Goal: Task Accomplishment & Management: Use online tool/utility

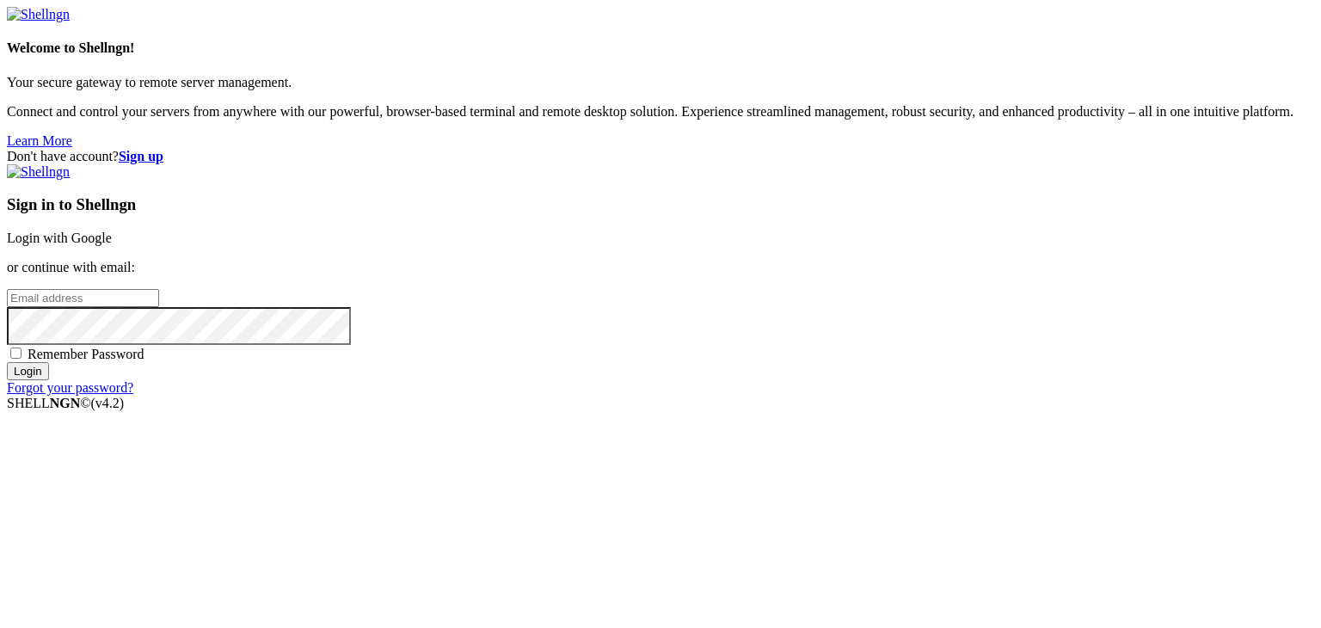
click at [112, 230] on link "Login with Google" at bounding box center [59, 237] width 105 height 15
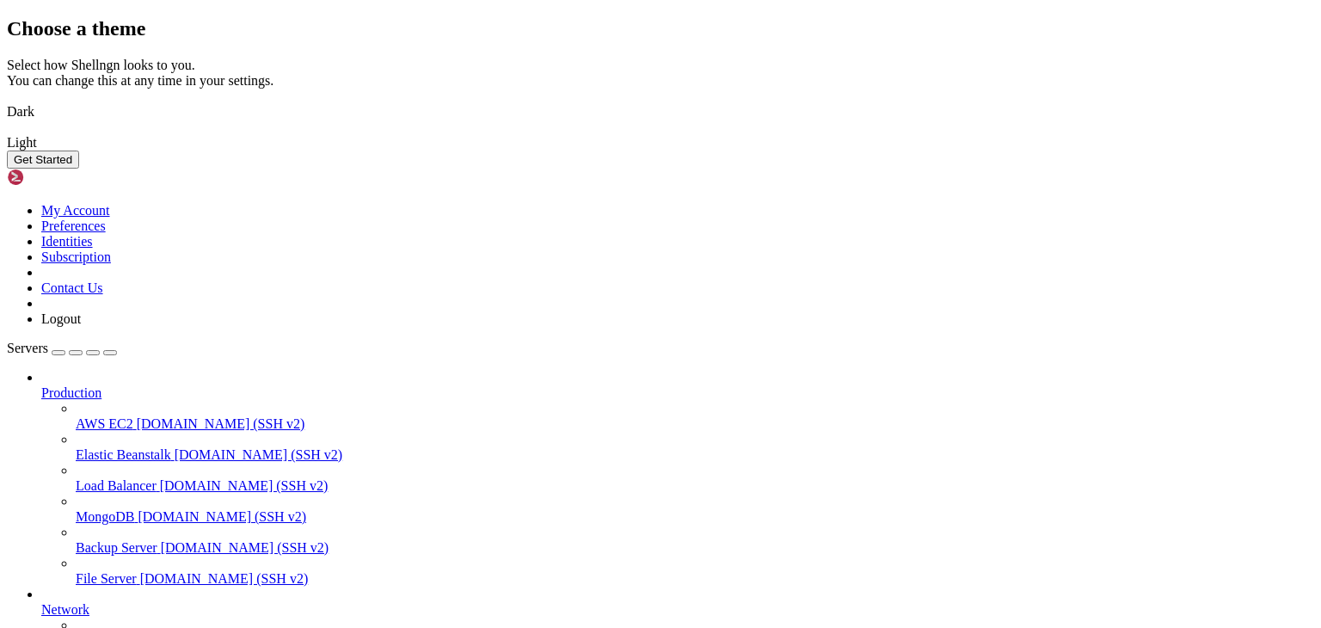
click at [7, 101] on img at bounding box center [7, 101] width 0 height 0
click at [79, 169] on button "Get Started" at bounding box center [43, 160] width 72 height 18
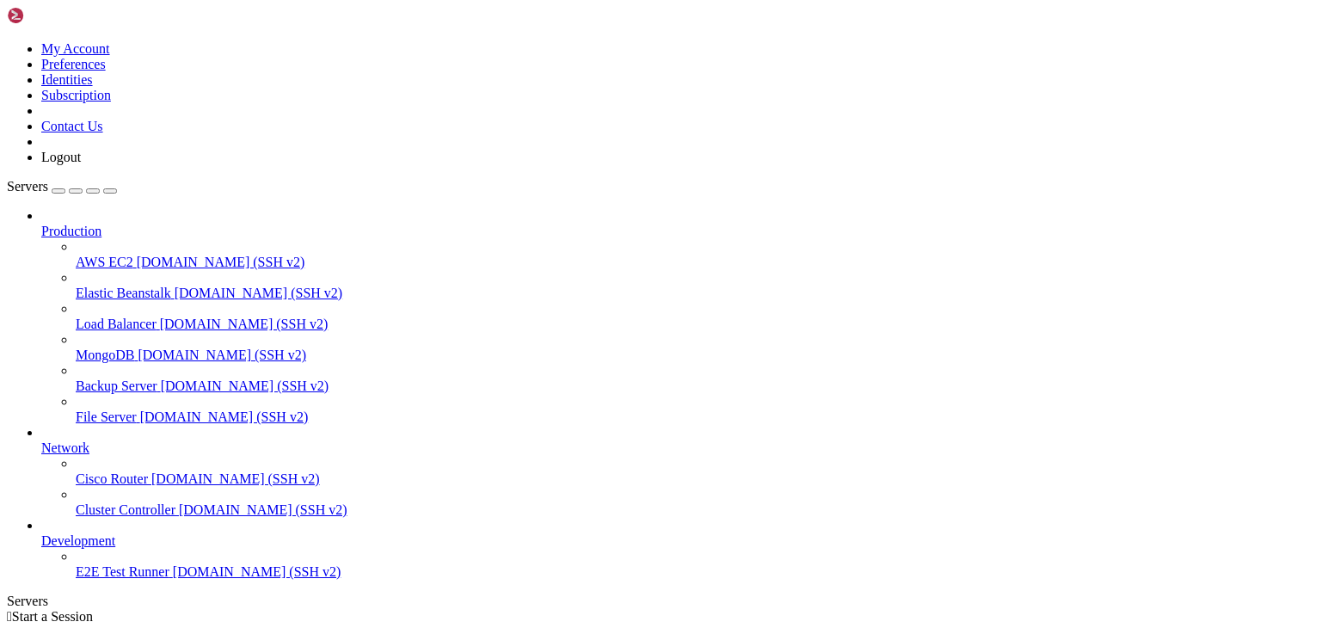
click at [76, 255] on icon at bounding box center [76, 255] width 0 height 0
click at [76, 255] on span "AWS EC2" at bounding box center [105, 262] width 58 height 15
click at [137, 255] on span "[DOMAIN_NAME] (SSH v2)" at bounding box center [221, 262] width 169 height 15
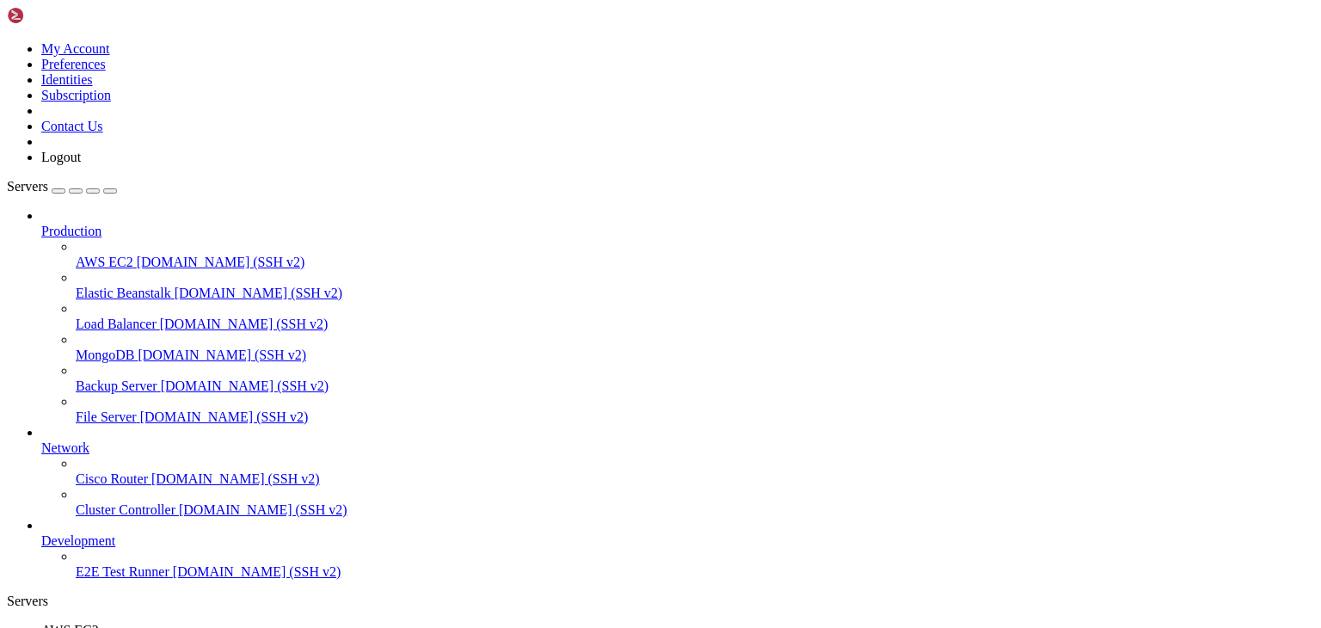
click at [89, 316] on link "Load Balancer [DOMAIN_NAME] (SSH v2)" at bounding box center [695, 323] width 1238 height 15
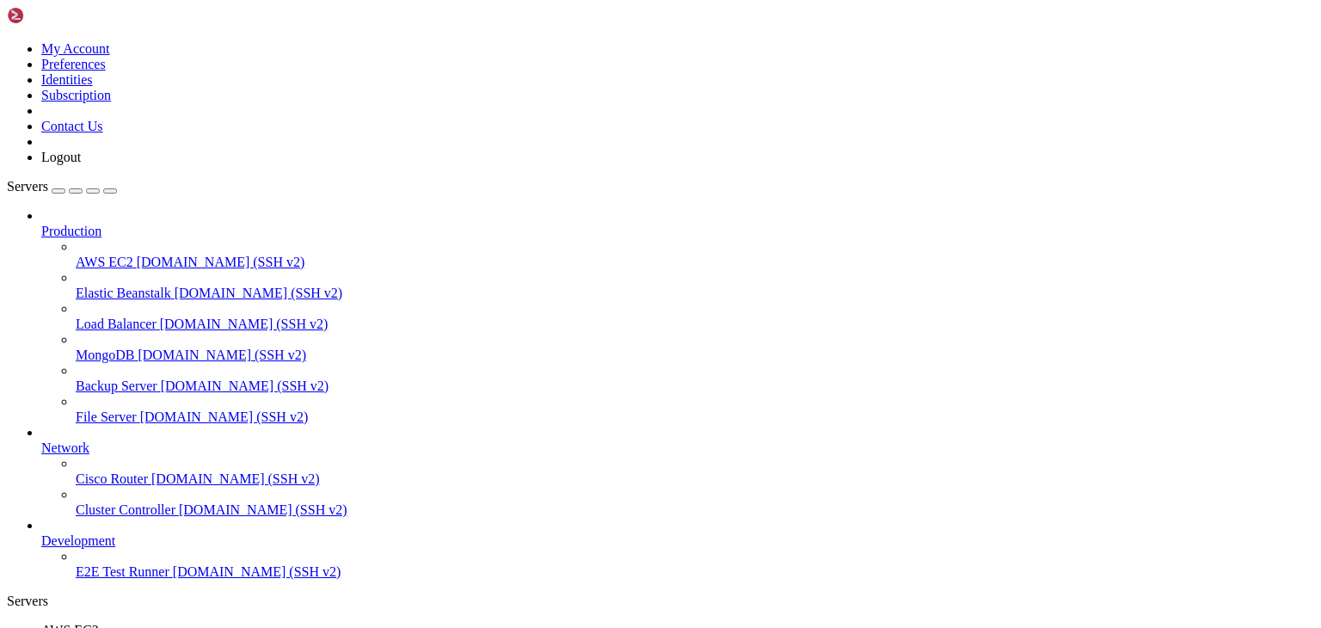
click at [104, 347] on span "MongoDB" at bounding box center [105, 354] width 58 height 15
click at [89, 378] on span "Backup Server" at bounding box center [117, 385] width 82 height 15
click at [110, 191] on icon "button" at bounding box center [110, 191] width 0 height 0
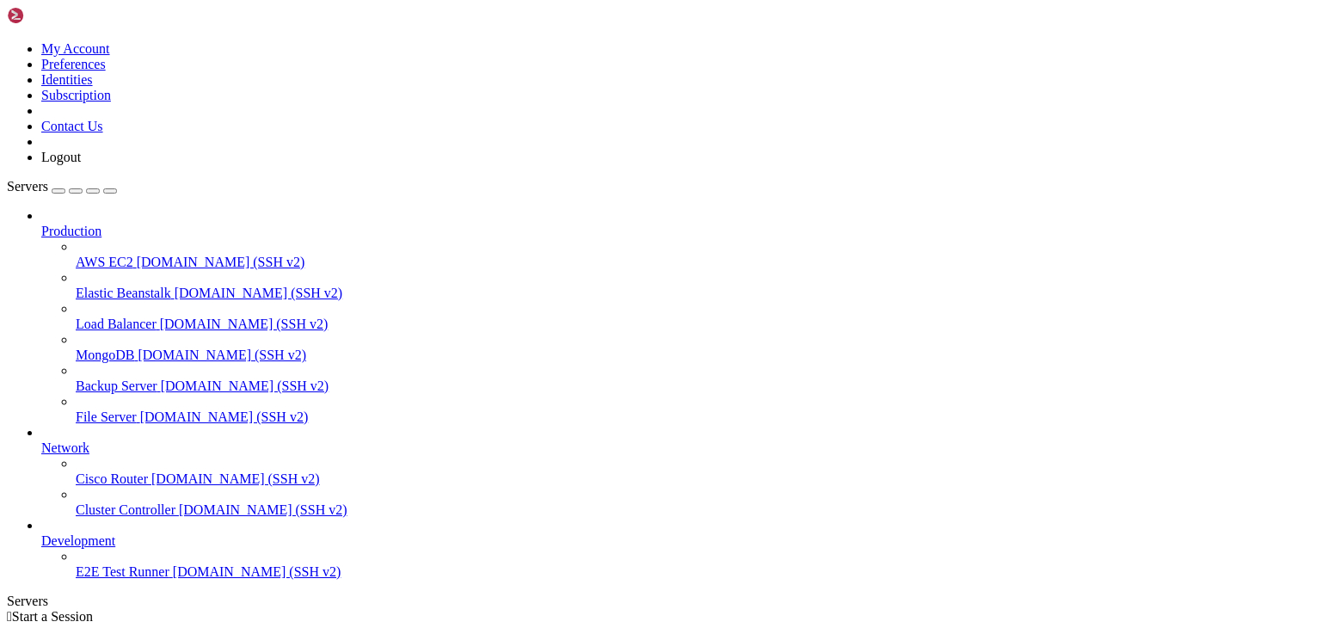
click at [8, 593] on div "Servers" at bounding box center [660, 600] width 1307 height 15
click at [7, 41] on icon at bounding box center [7, 41] width 0 height 0
click at [110, 52] on link "My Account" at bounding box center [75, 48] width 69 height 15
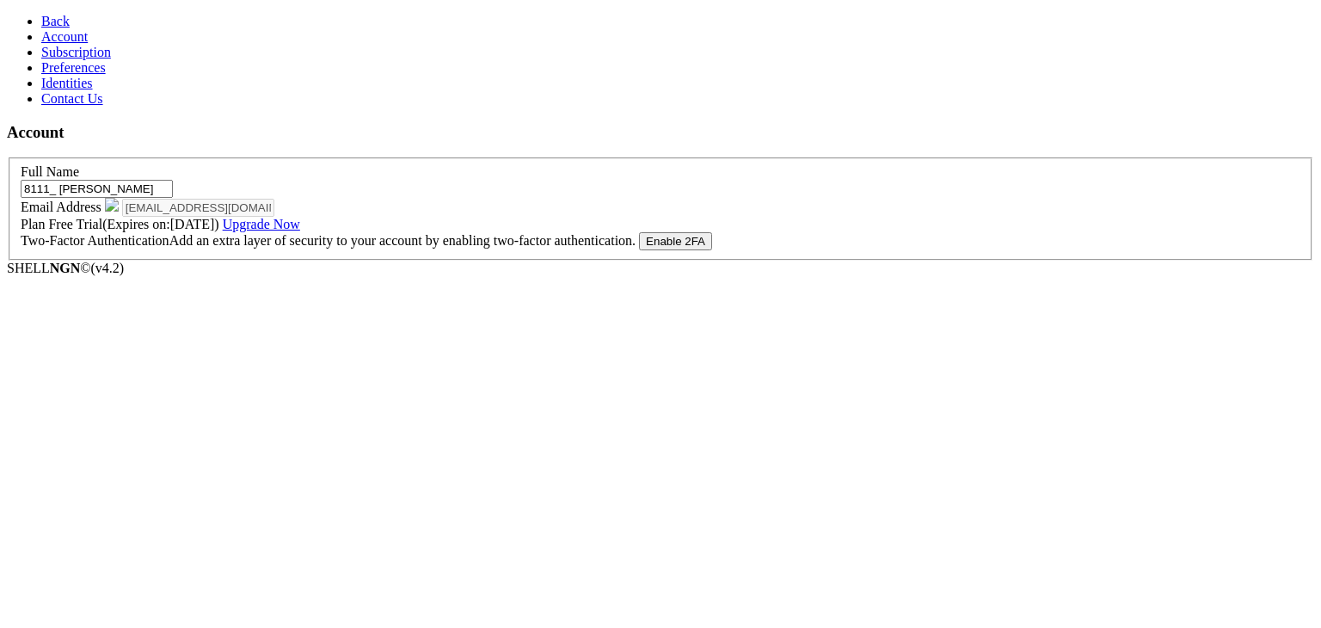
click at [69, 59] on span "Subscription" at bounding box center [76, 52] width 70 height 15
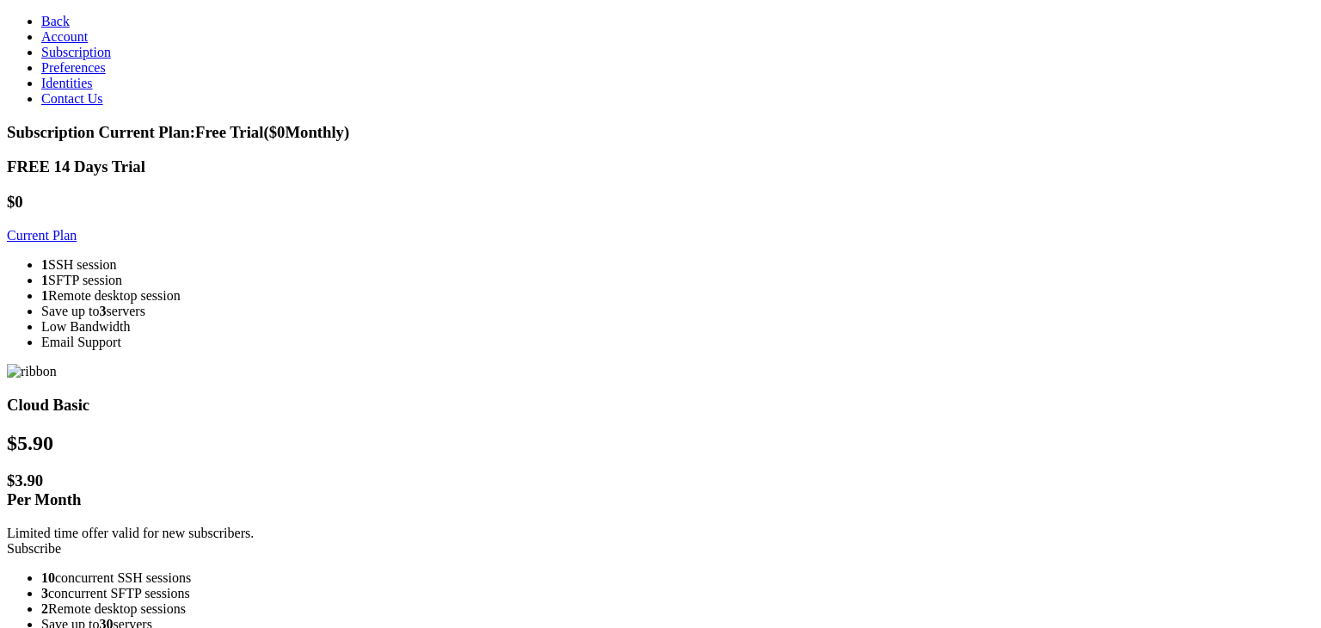
click at [55, 75] on span "Preferences" at bounding box center [73, 67] width 65 height 15
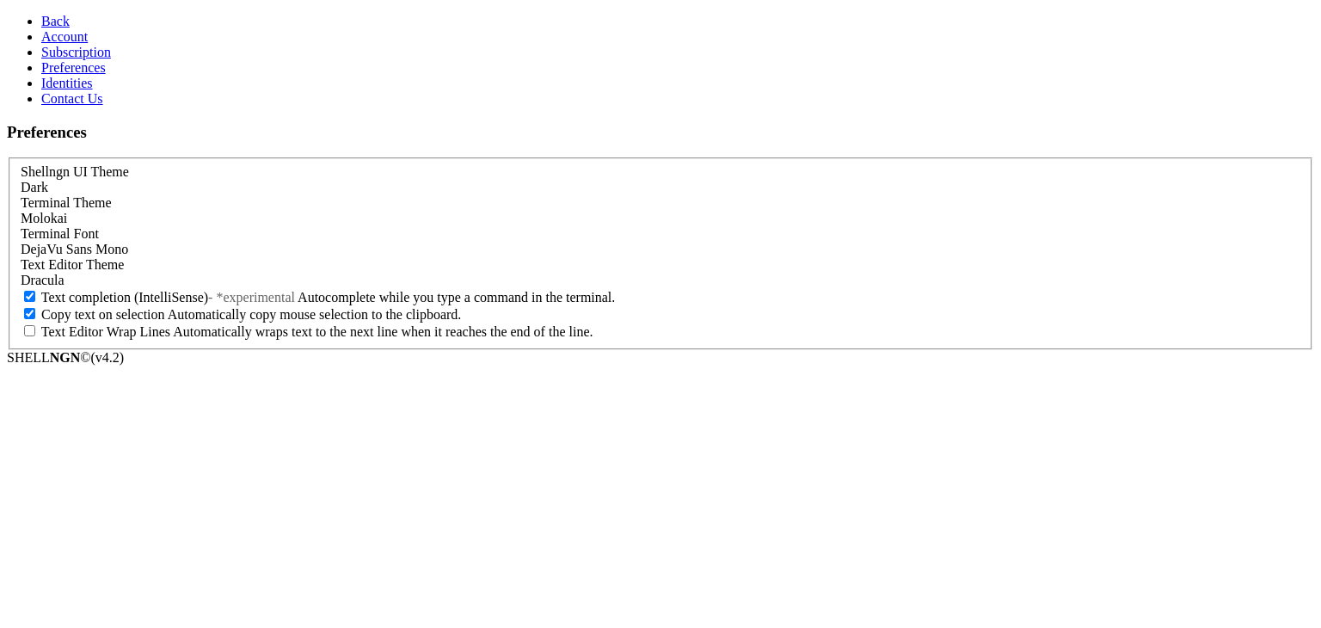
click at [65, 90] on span "Identities" at bounding box center [67, 83] width 52 height 15
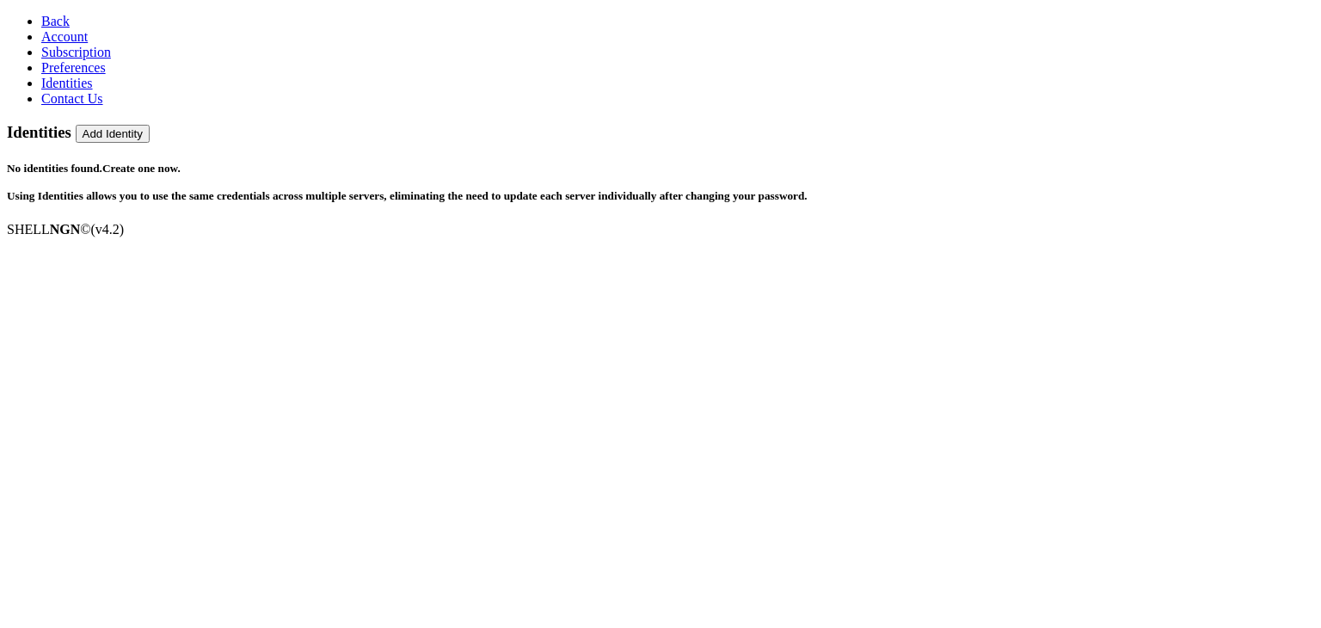
click at [62, 106] on span "Contact Us" at bounding box center [72, 98] width 62 height 15
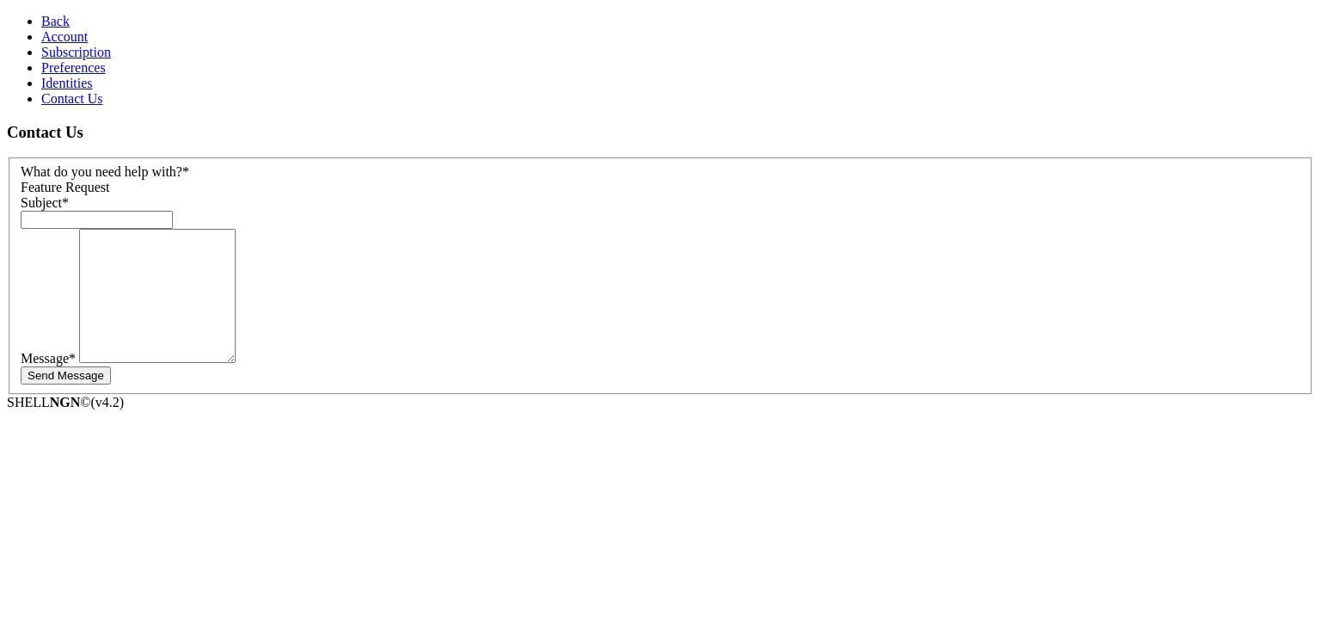
click at [55, 90] on span "Identities" at bounding box center [67, 83] width 52 height 15
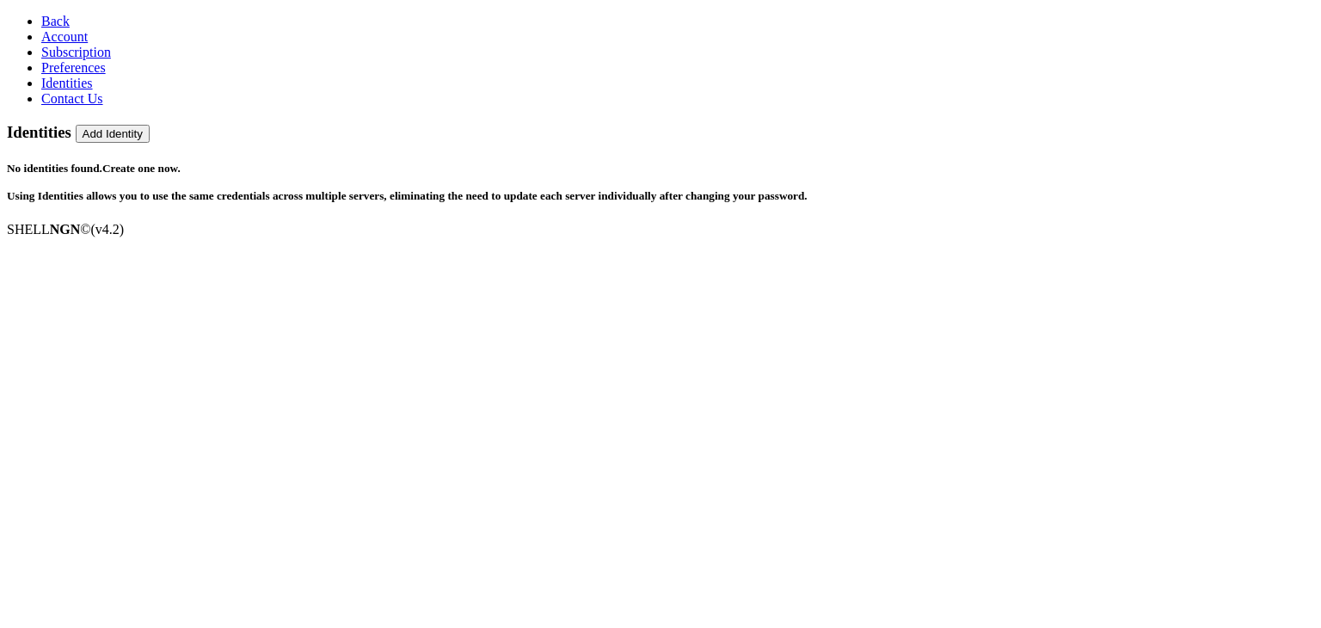
click at [52, 75] on span "Preferences" at bounding box center [73, 67] width 65 height 15
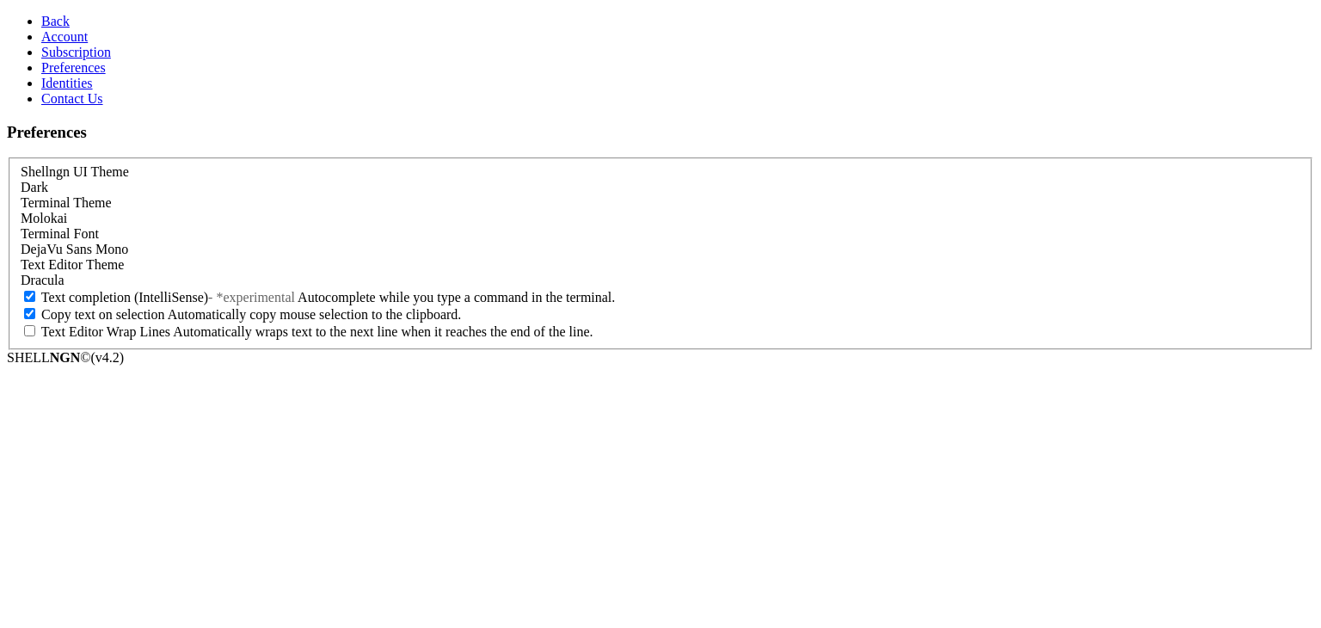
click at [53, 59] on span "Subscription" at bounding box center [76, 52] width 70 height 15
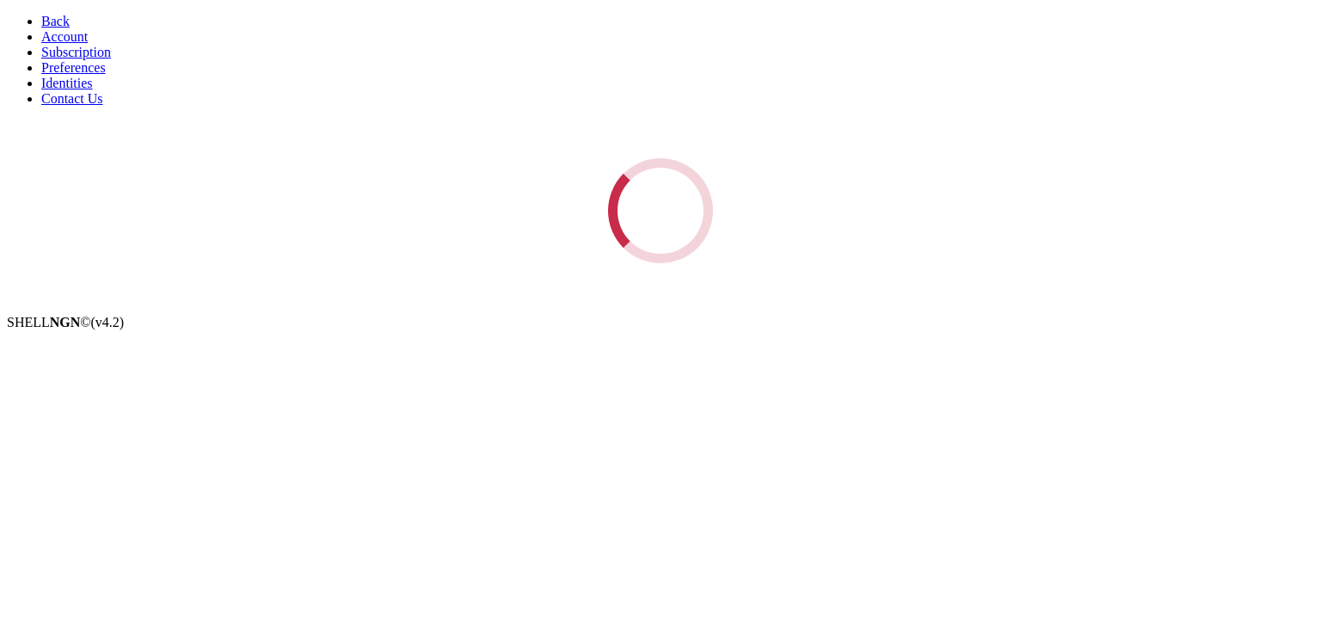
click at [54, 44] on span "Account" at bounding box center [64, 36] width 46 height 15
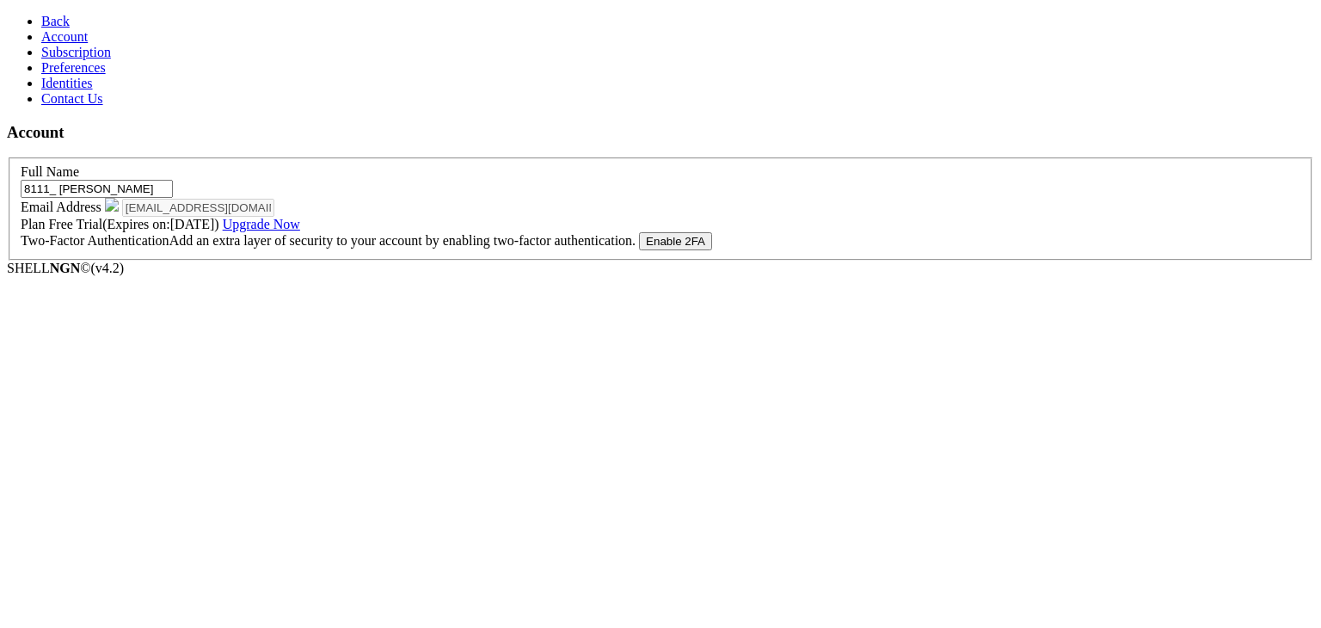
click at [67, 59] on span "Subscription" at bounding box center [76, 52] width 70 height 15
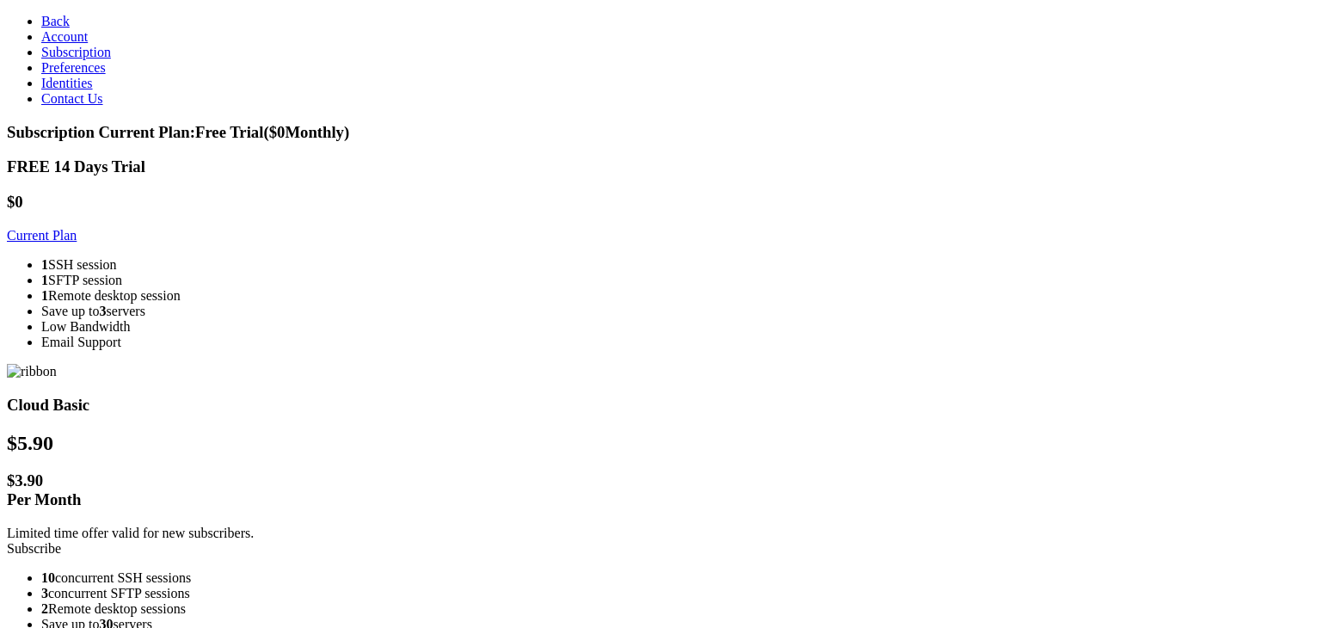
click at [71, 75] on span "Preferences" at bounding box center [73, 67] width 65 height 15
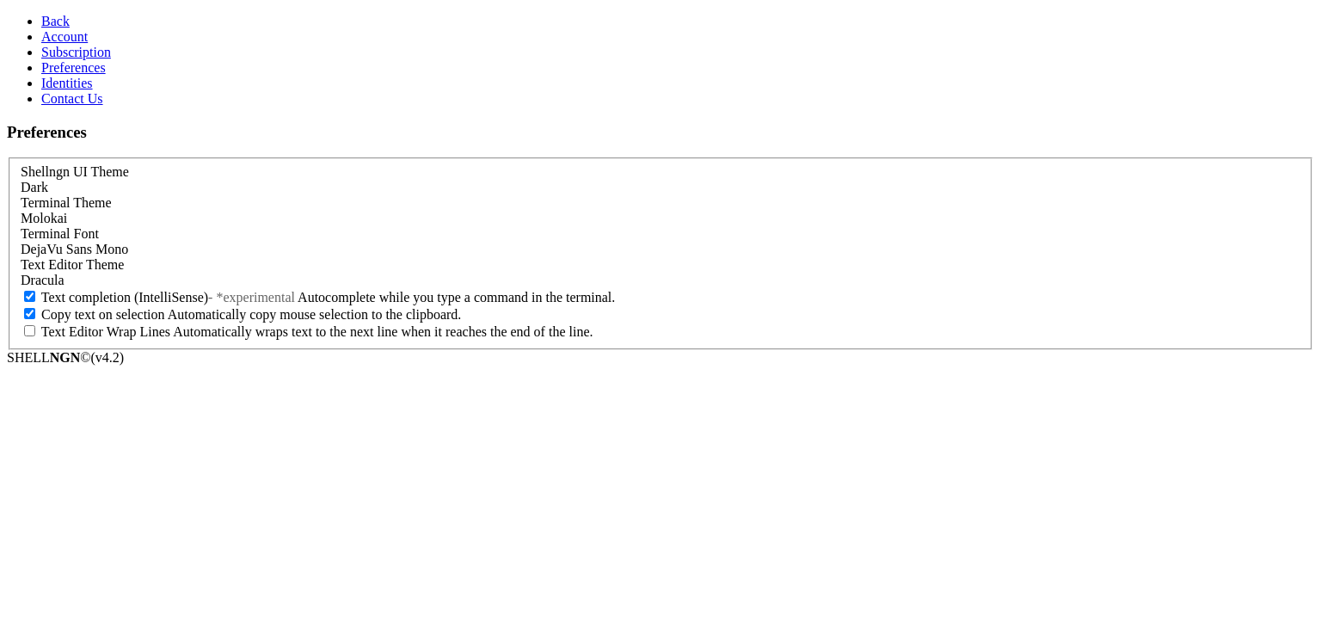
click at [71, 90] on span "Identities" at bounding box center [67, 83] width 52 height 15
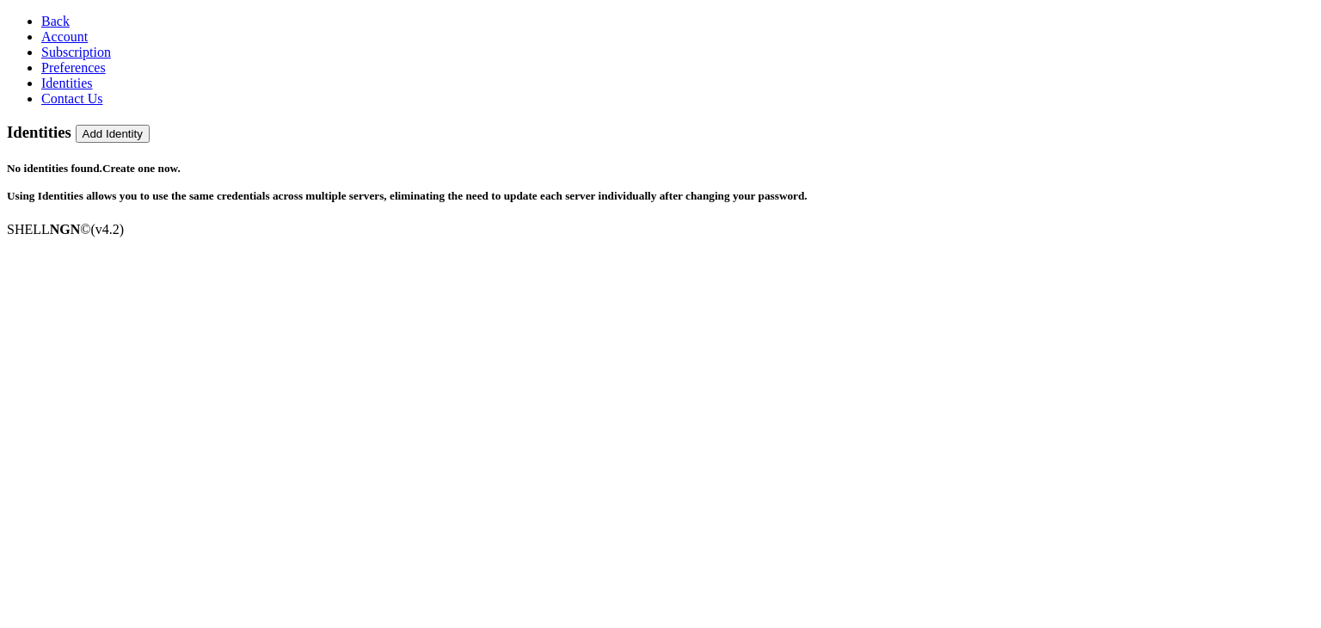
click at [71, 106] on span "Contact Us" at bounding box center [72, 98] width 62 height 15
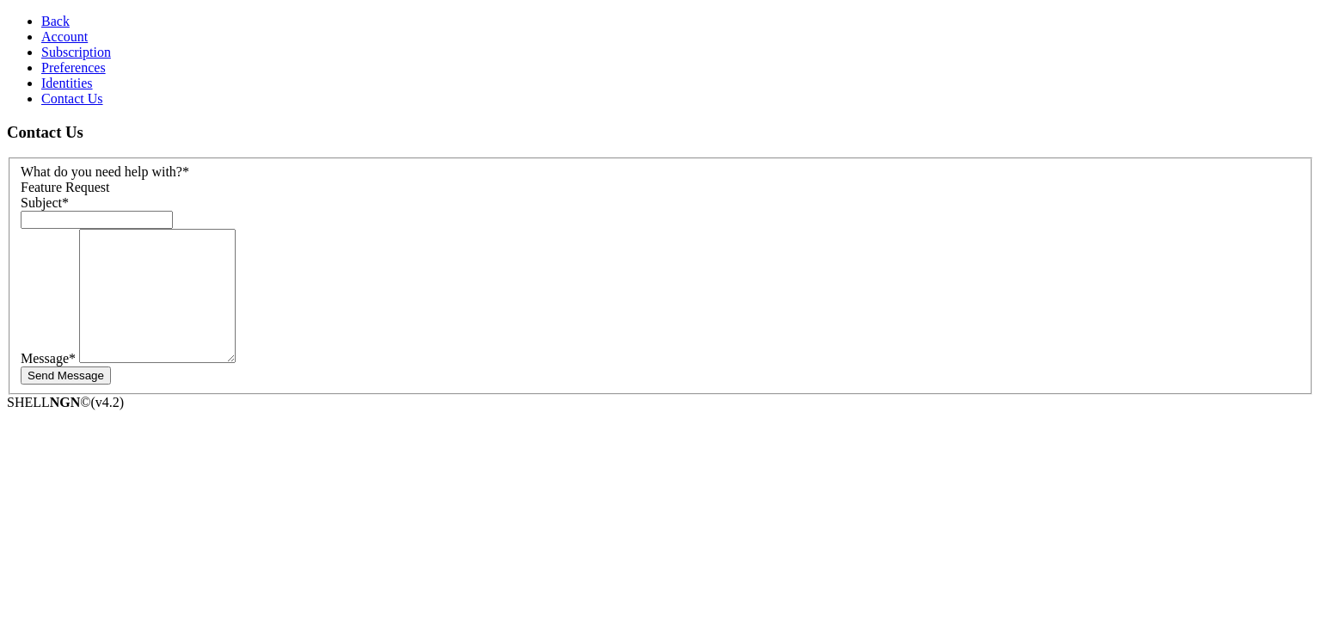
click at [69, 75] on span "Preferences" at bounding box center [73, 67] width 65 height 15
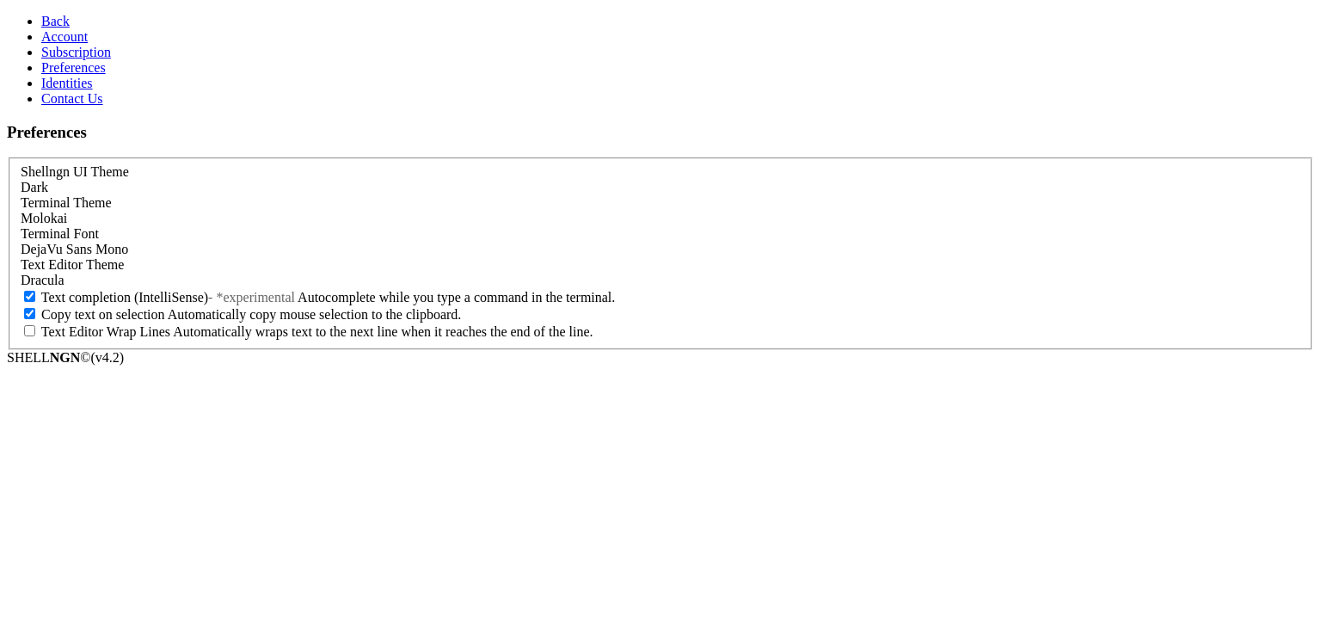
click at [67, 59] on span "Subscription" at bounding box center [76, 52] width 70 height 15
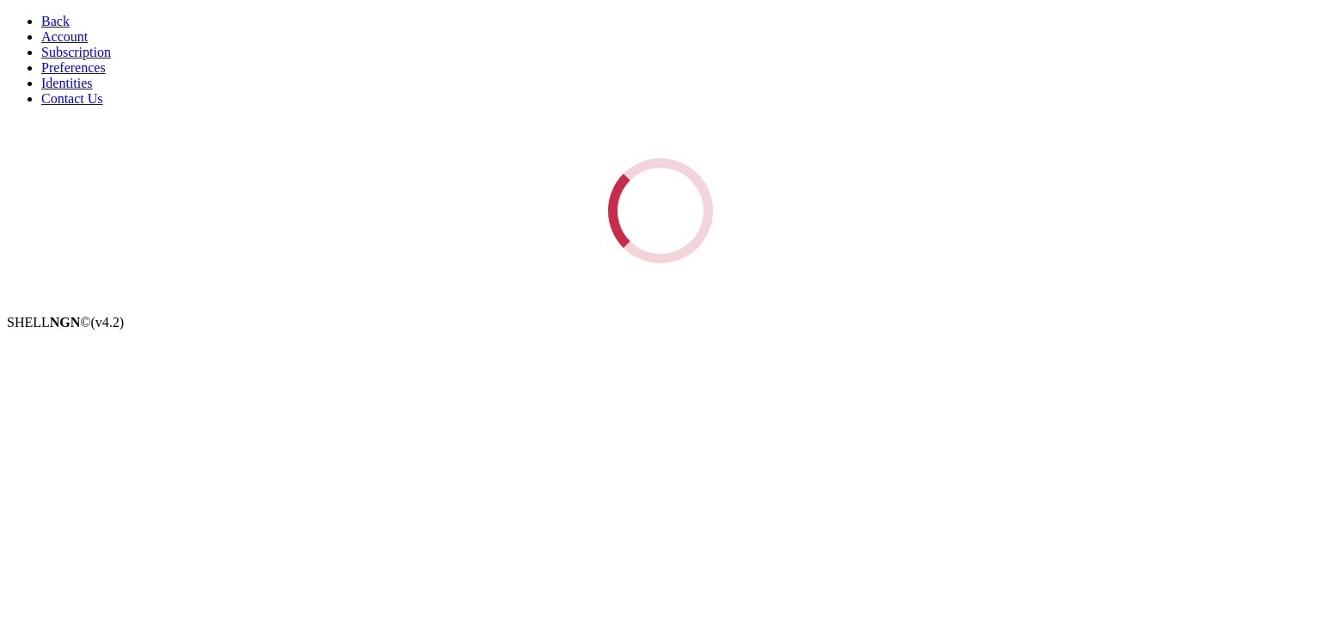
click at [69, 44] on span "Account" at bounding box center [64, 36] width 46 height 15
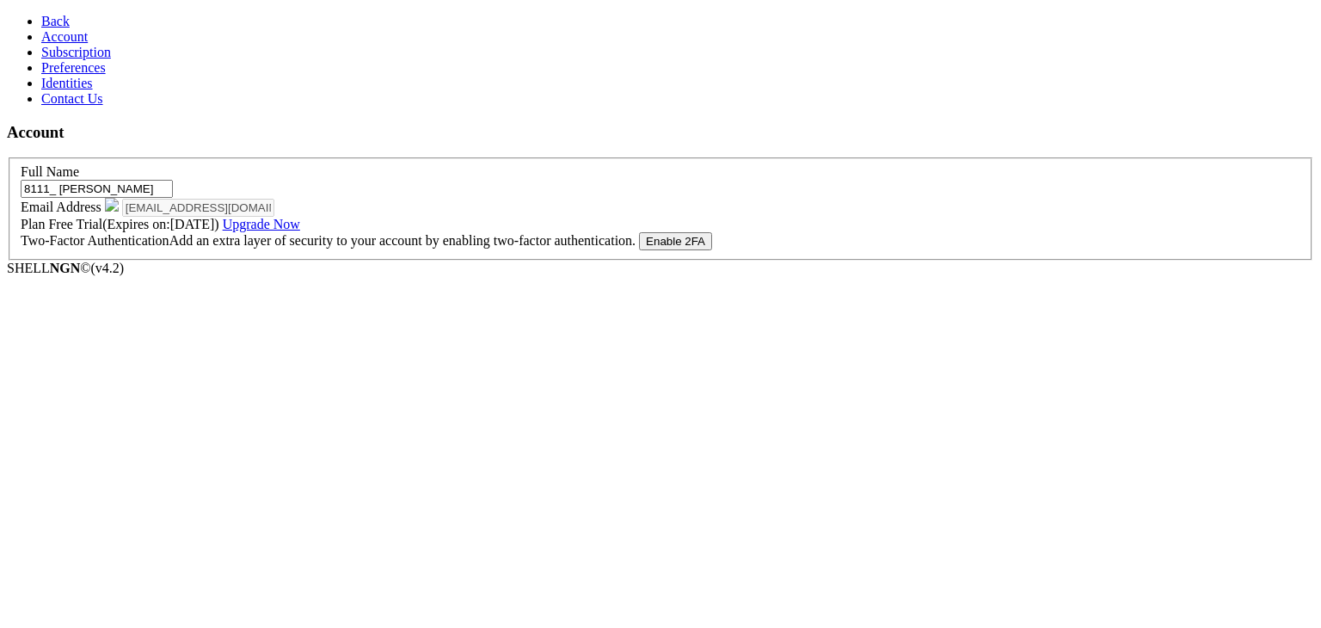
click at [76, 59] on span "Subscription" at bounding box center [76, 52] width 70 height 15
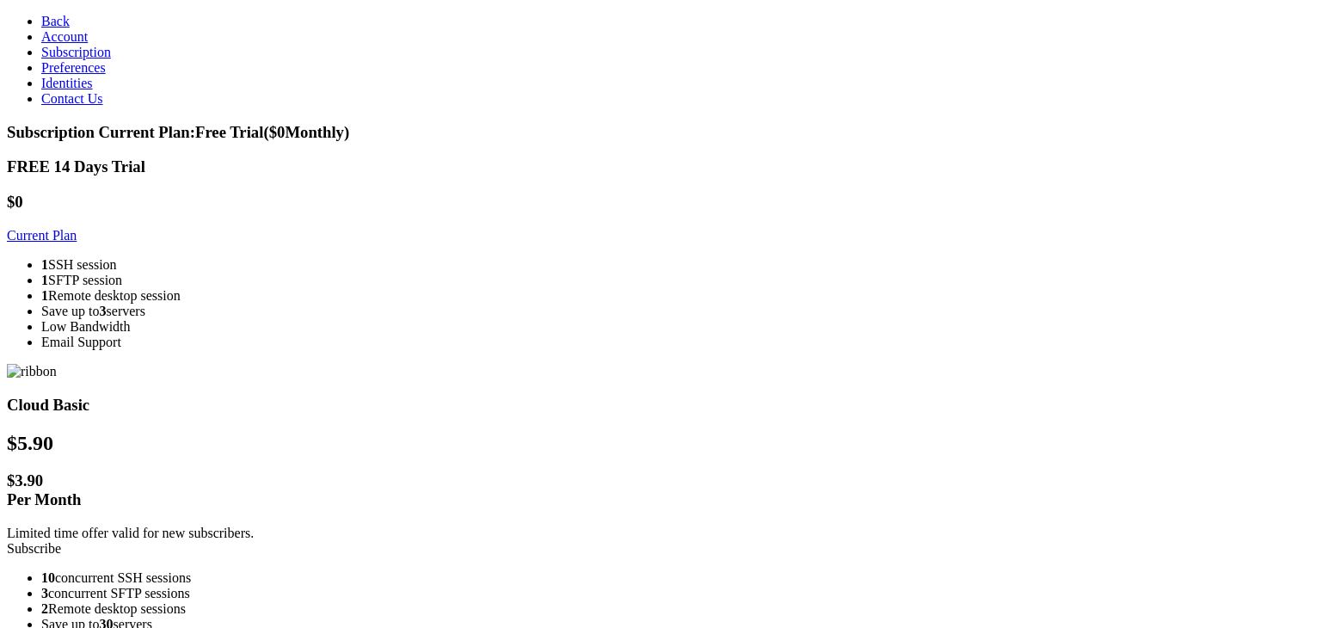
click at [70, 75] on span "Preferences" at bounding box center [73, 67] width 65 height 15
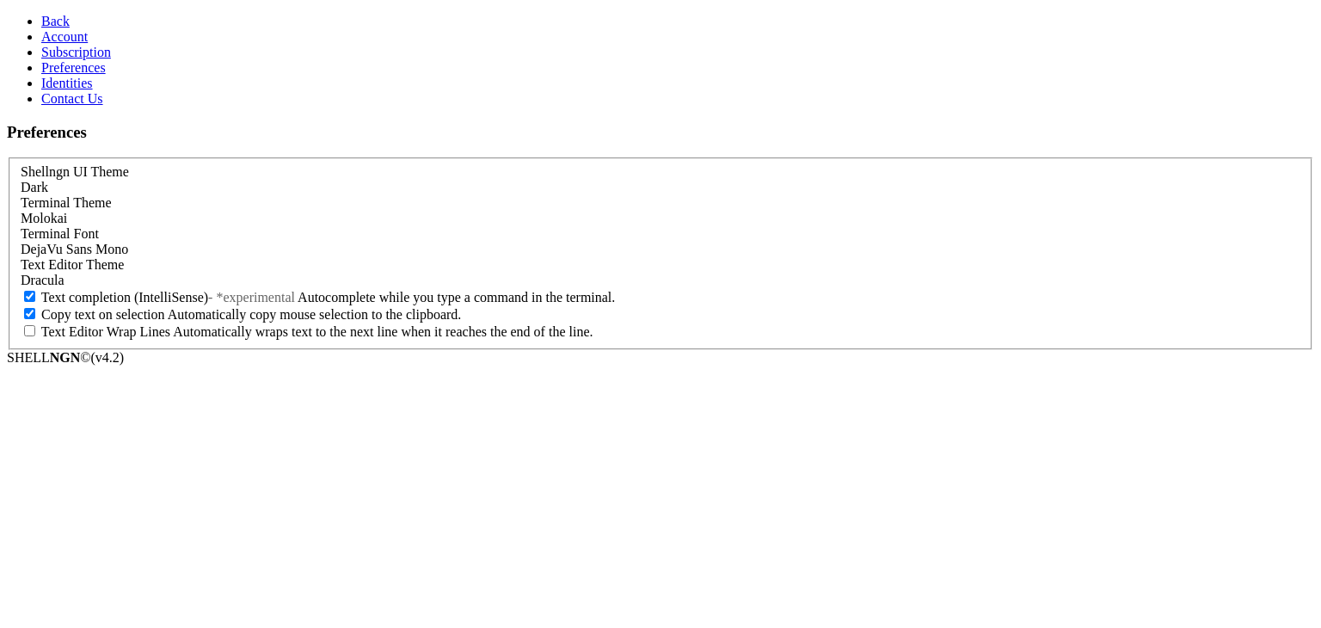
click at [66, 90] on span "Identities" at bounding box center [67, 83] width 52 height 15
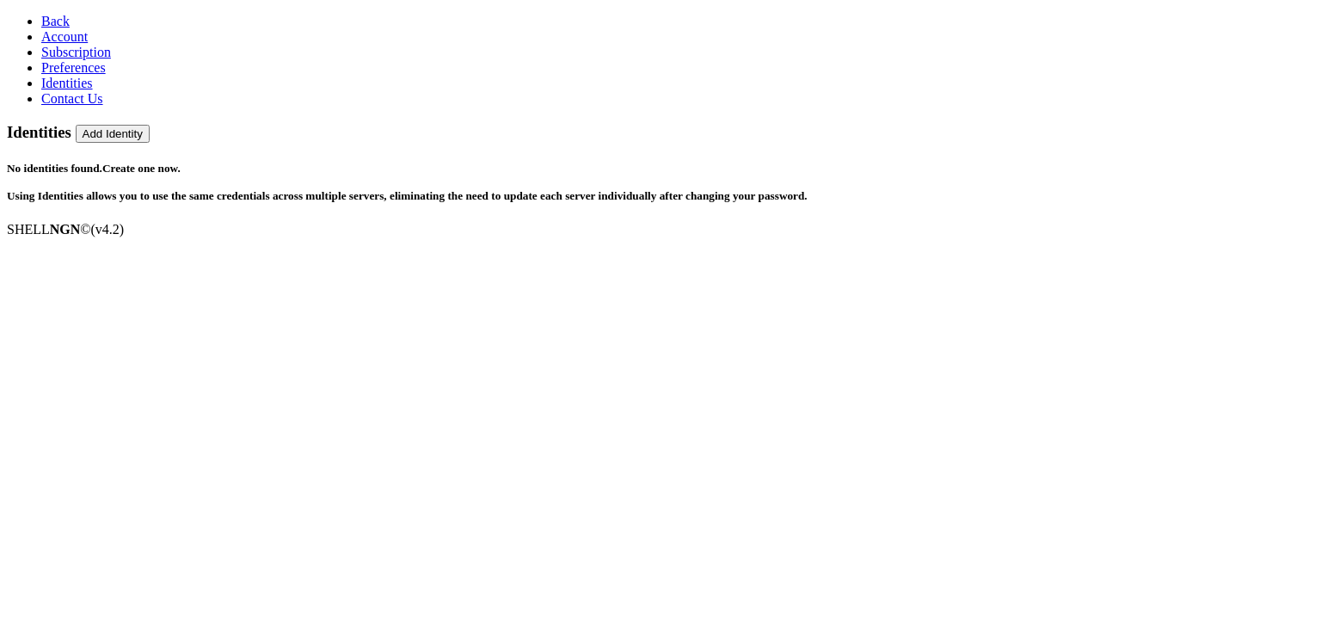
click at [60, 106] on span "Contact Us" at bounding box center [72, 98] width 62 height 15
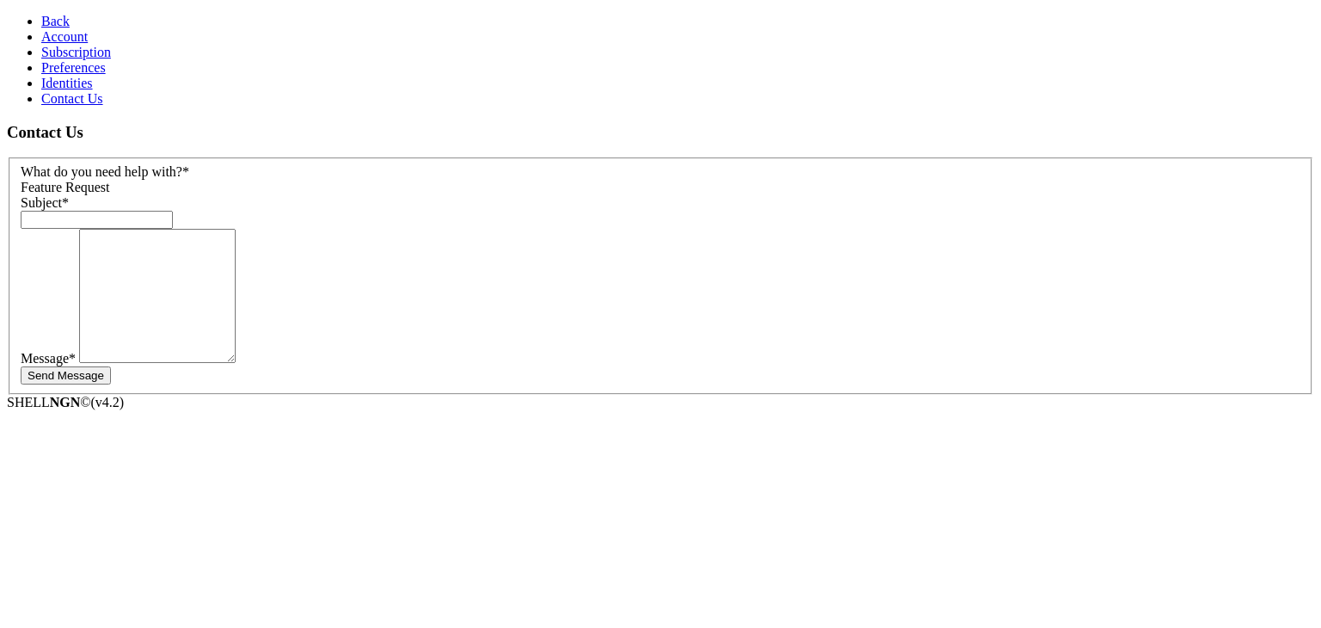
click at [71, 75] on span "Preferences" at bounding box center [73, 67] width 65 height 15
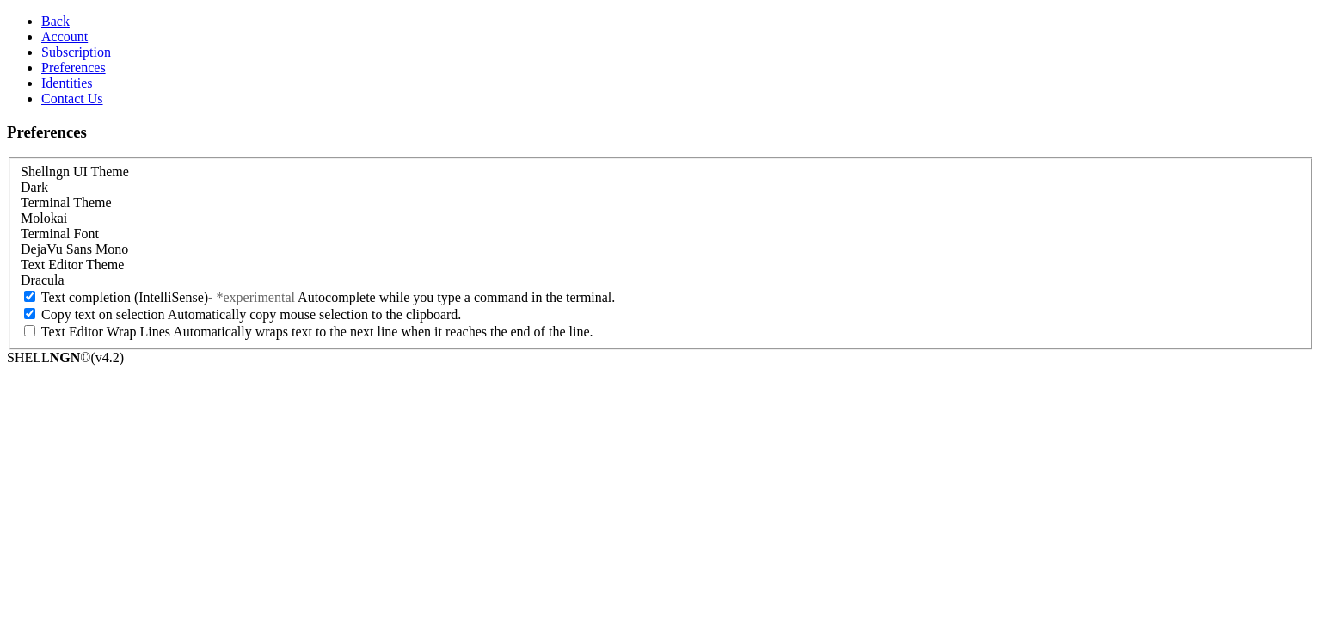
click at [69, 59] on span "Subscription" at bounding box center [76, 52] width 70 height 15
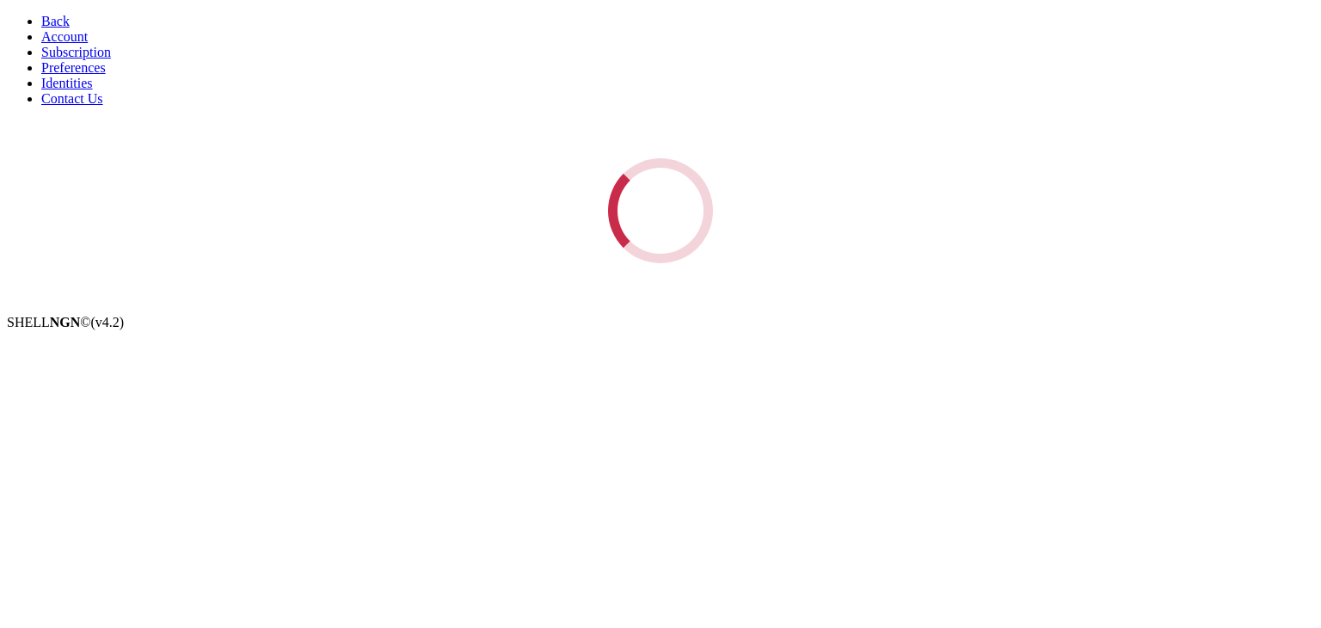
click at [64, 44] on span "Account" at bounding box center [64, 36] width 46 height 15
click at [41, 14] on span "Back" at bounding box center [55, 21] width 28 height 15
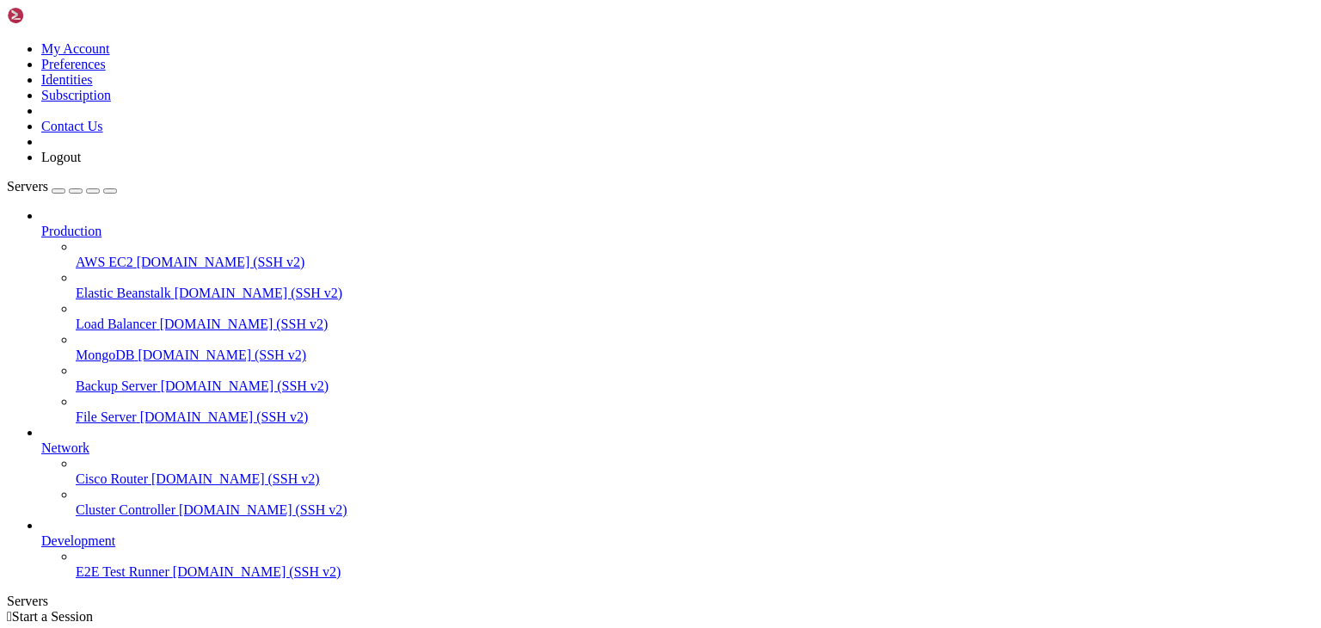
click at [93, 191] on div "button" at bounding box center [93, 191] width 0 height 0
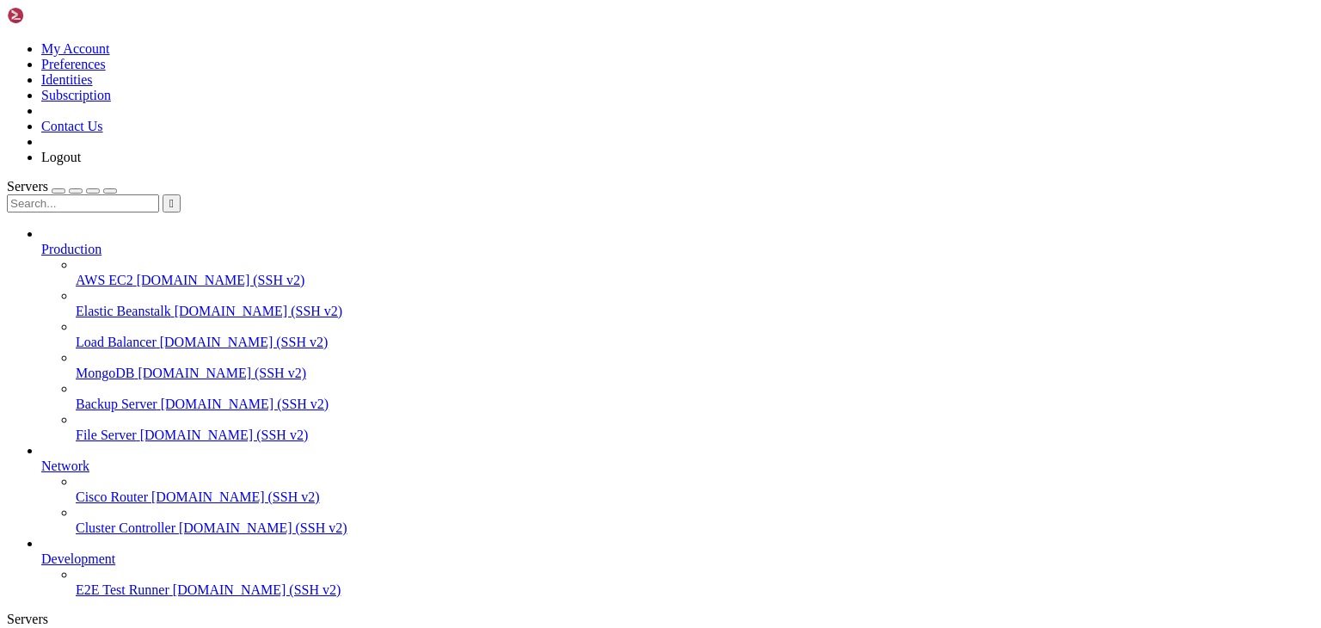
click at [93, 191] on div "button" at bounding box center [93, 191] width 0 height 0
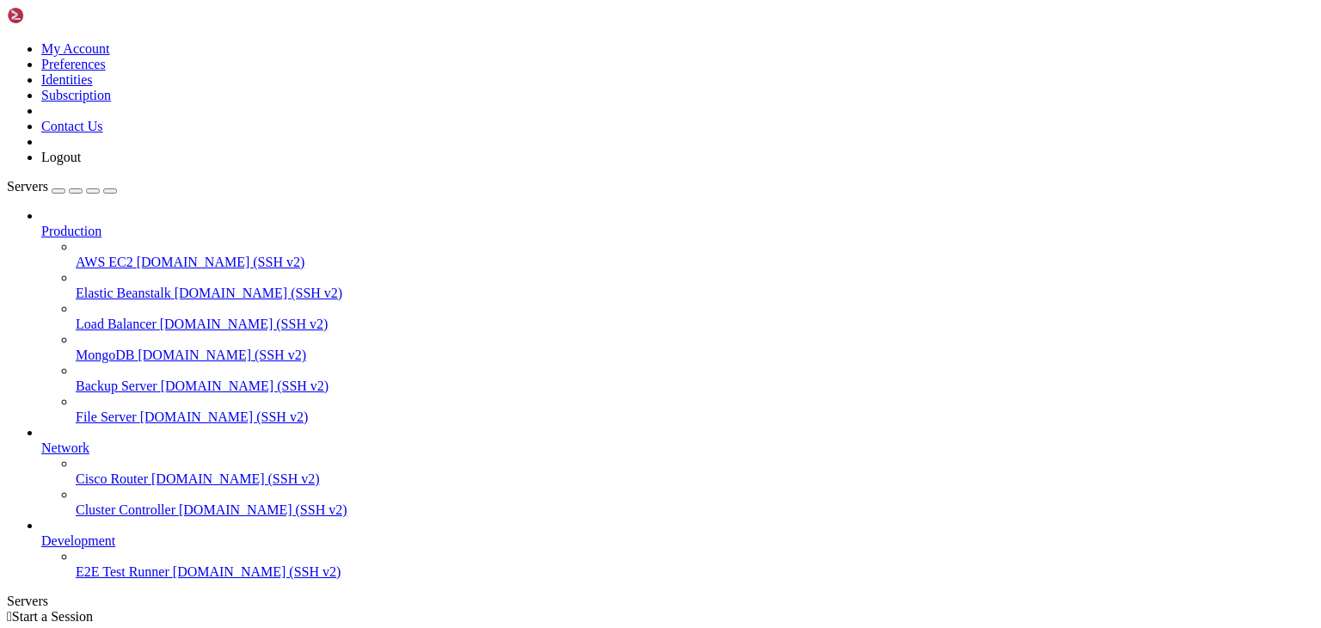
click at [76, 191] on div "button" at bounding box center [76, 191] width 0 height 0
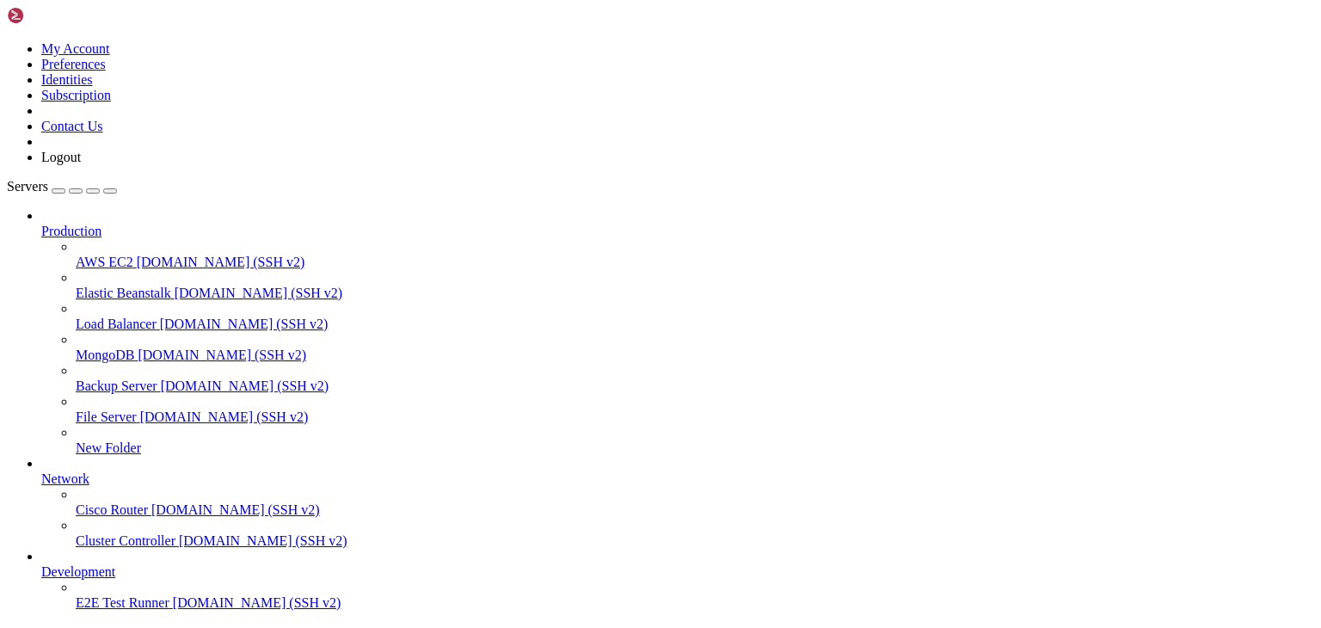
click at [142, 179] on div "Servers Production AWS EC2 [DOMAIN_NAME] (SSH v2) Elastic Beanstalk [DOMAIN_NAM…" at bounding box center [660, 473] width 1307 height 588
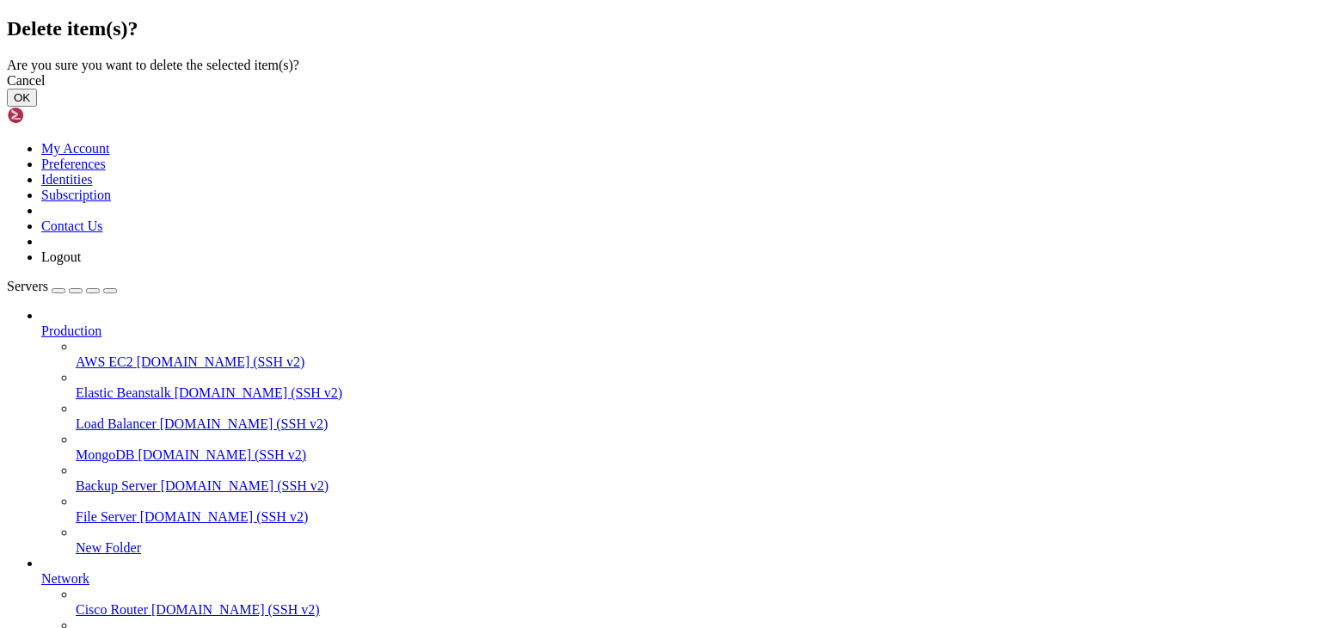
click at [37, 107] on button "OK" at bounding box center [22, 98] width 30 height 18
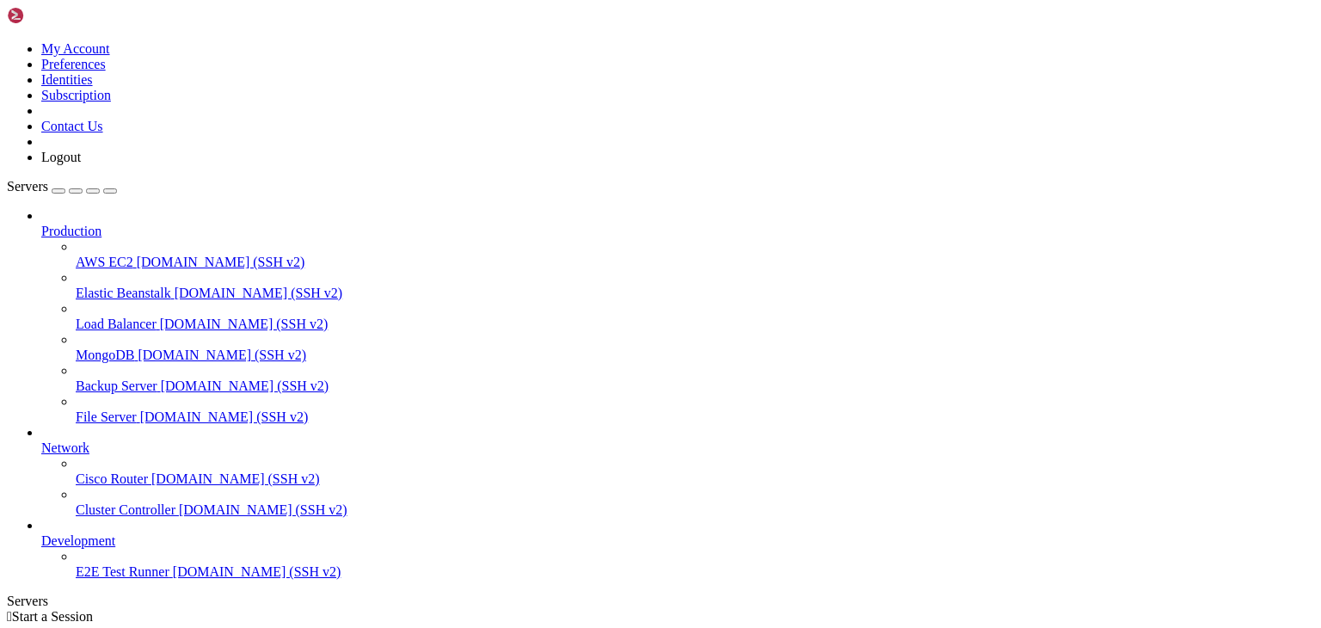
scroll to position [21, 0]
click at [115, 538] on span "Development" at bounding box center [78, 540] width 74 height 15
click at [110, 378] on span "Backup Server" at bounding box center [117, 385] width 82 height 15
click at [105, 409] on span "File Server" at bounding box center [106, 416] width 61 height 15
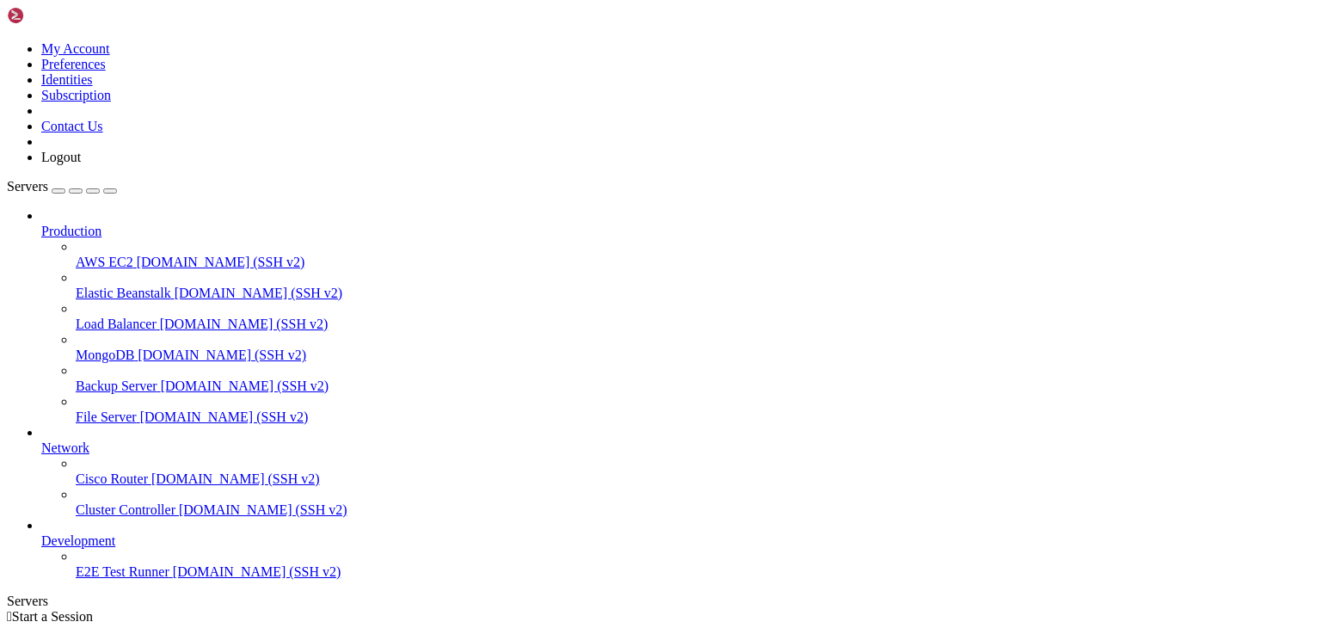
drag, startPoint x: 215, startPoint y: 330, endPoint x: 297, endPoint y: 332, distance: 81.7
click at [297, 332] on div "My Account Preferences Identities Subscription Contact Us Logout Servers Produc…" at bounding box center [660, 354] width 1307 height 695
click at [161, 316] on span "[DOMAIN_NAME] (SSH v2)" at bounding box center [244, 323] width 169 height 15
click at [157, 316] on span "Load Balancer" at bounding box center [116, 323] width 81 height 15
click at [199, 286] on span "[DOMAIN_NAME] (SSH v2)" at bounding box center [259, 293] width 169 height 15
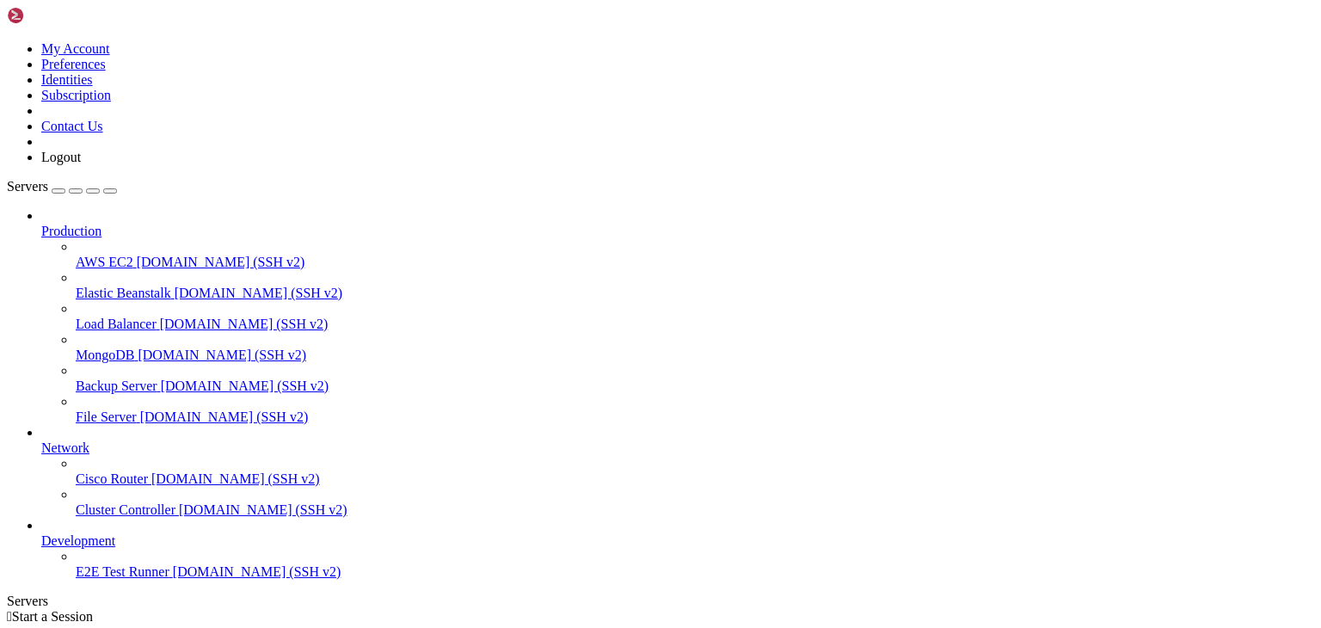
click at [171, 286] on span "Elastic Beanstalk" at bounding box center [123, 293] width 95 height 15
click at [7, 41] on icon at bounding box center [7, 41] width 0 height 0
click at [93, 87] on link "Identities" at bounding box center [67, 79] width 52 height 15
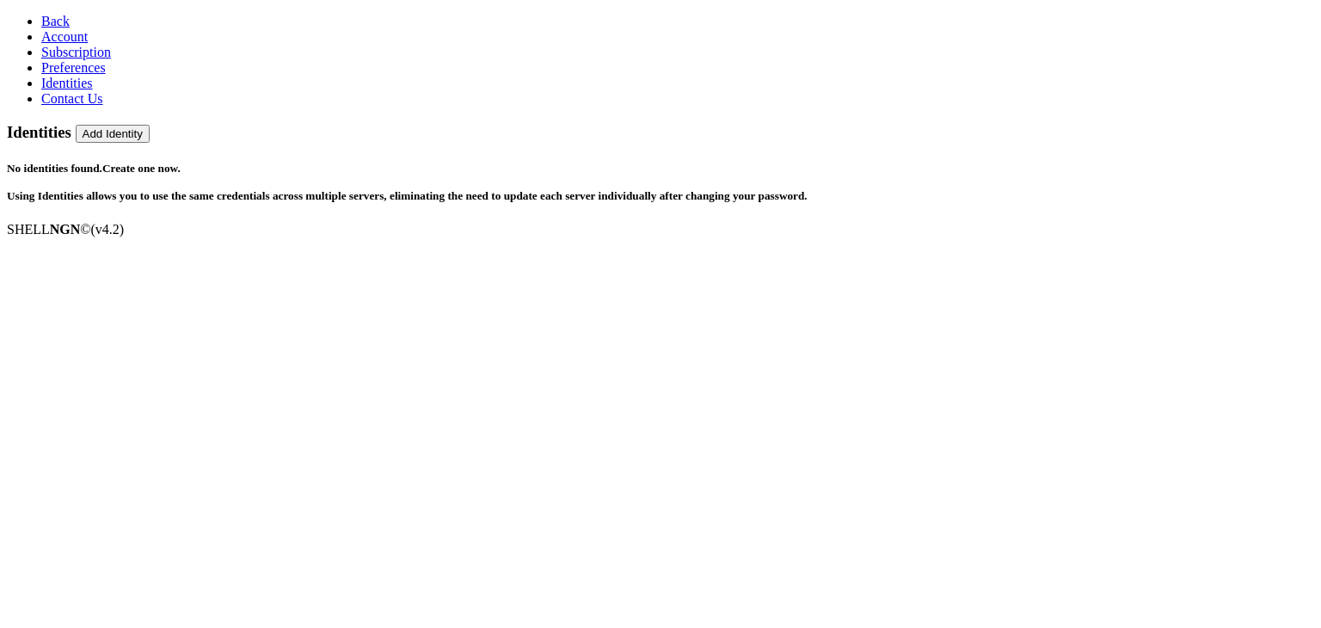
click at [84, 106] on span "Contact Us" at bounding box center [72, 98] width 62 height 15
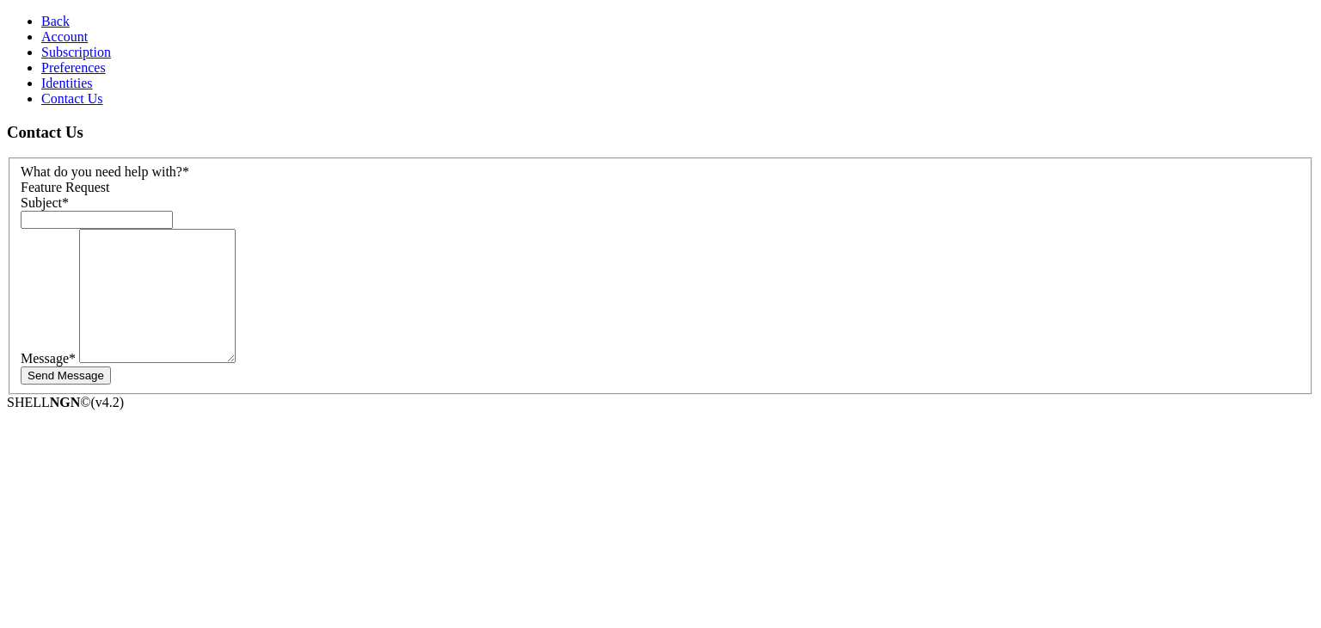
click at [68, 90] on link "Identities" at bounding box center [67, 83] width 52 height 15
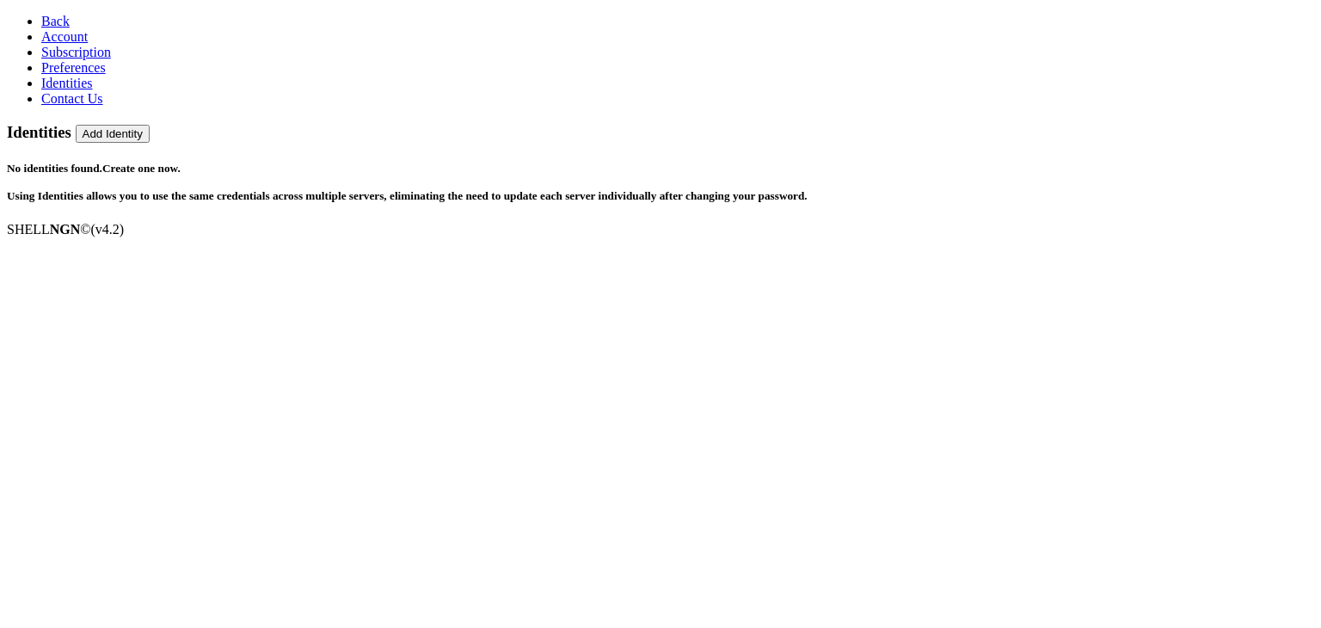
click at [61, 59] on link "Subscription" at bounding box center [76, 52] width 70 height 15
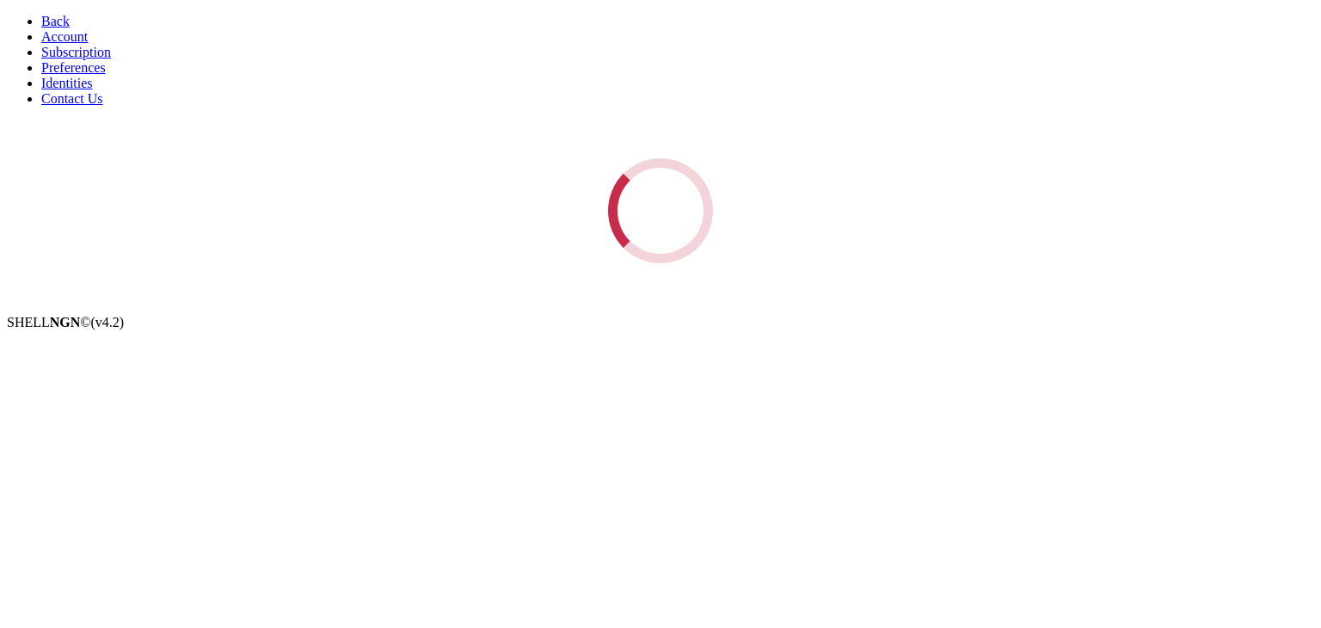
click at [60, 44] on link "Account" at bounding box center [64, 36] width 46 height 15
click at [44, 23] on span "Back" at bounding box center [55, 21] width 28 height 15
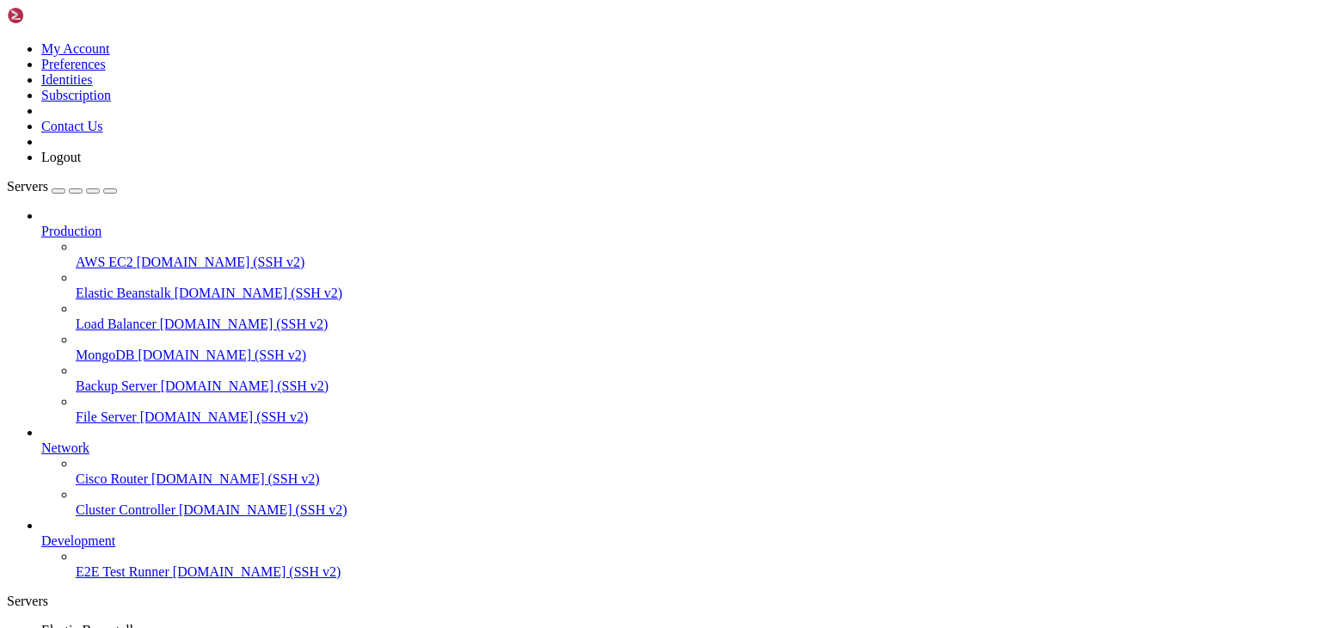
click at [7, 41] on icon at bounding box center [7, 41] width 0 height 0
click at [103, 133] on link "Contact Us" at bounding box center [72, 126] width 62 height 15
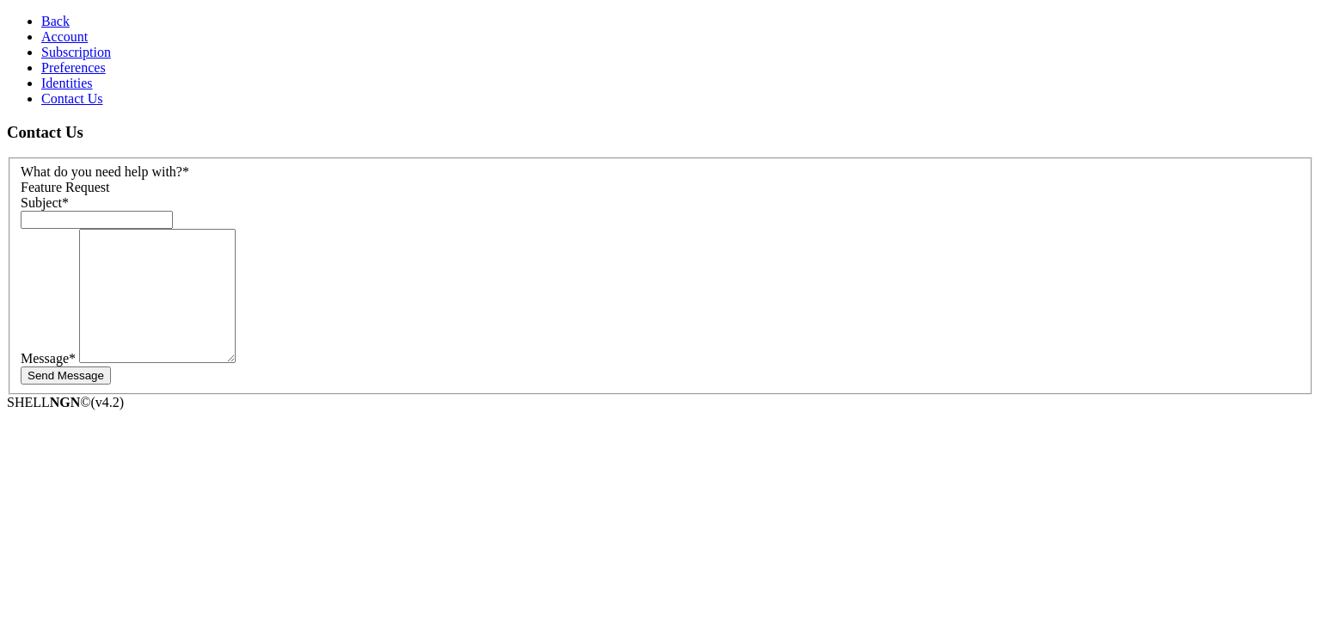
click at [41, 17] on span "Back" at bounding box center [55, 21] width 28 height 15
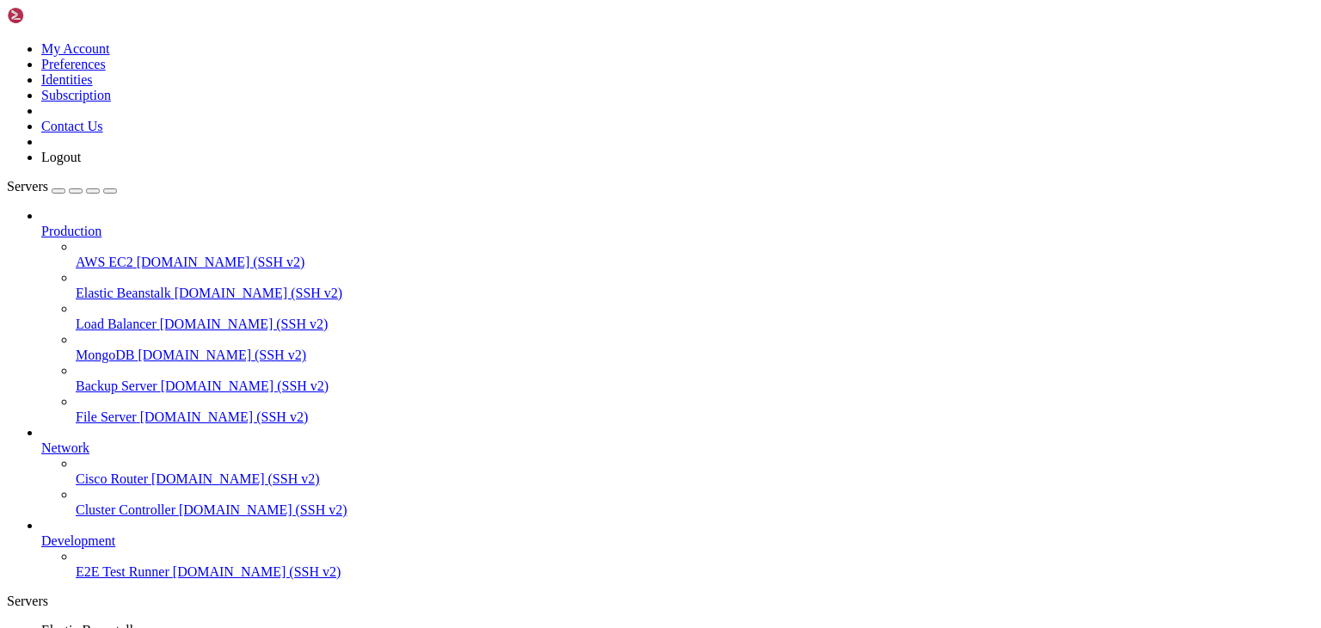
click at [7, 41] on icon at bounding box center [7, 41] width 0 height 0
click at [7, 41] on link at bounding box center [7, 41] width 0 height 0
click at [156, 255] on span "[DOMAIN_NAME] (SSH v2)" at bounding box center [221, 262] width 169 height 15
click at [41, 224] on icon at bounding box center [41, 224] width 0 height 0
